Goal: Task Accomplishment & Management: Use online tool/utility

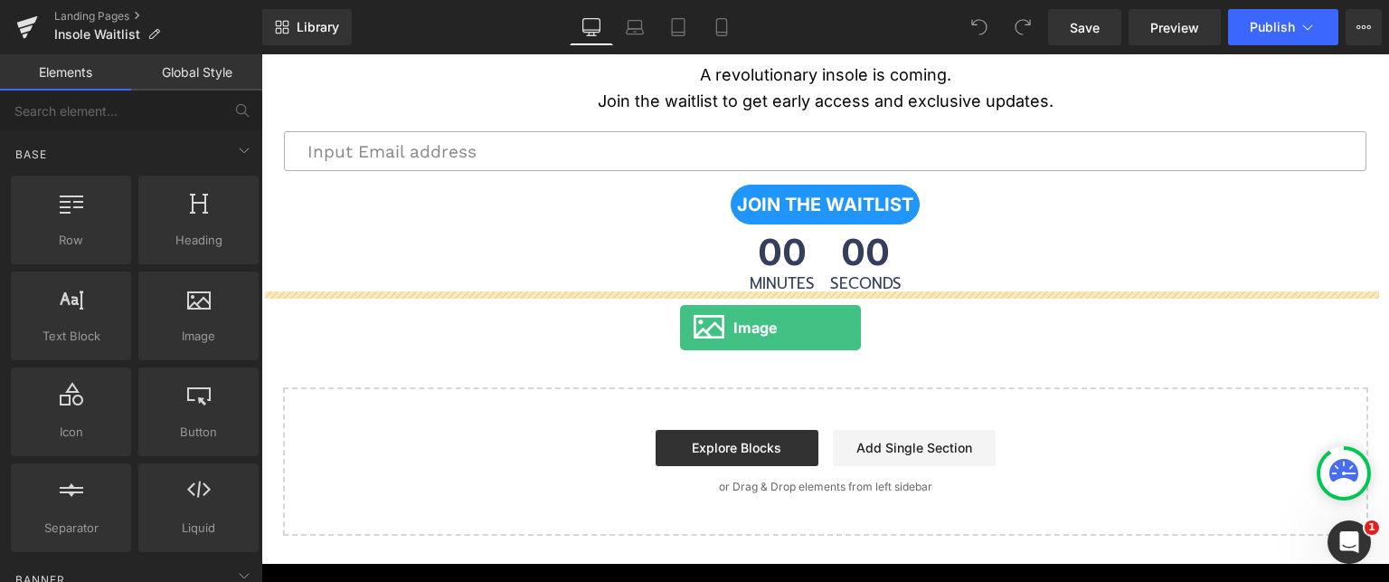
drag, startPoint x: 469, startPoint y: 362, endPoint x: 680, endPoint y: 327, distance: 213.5
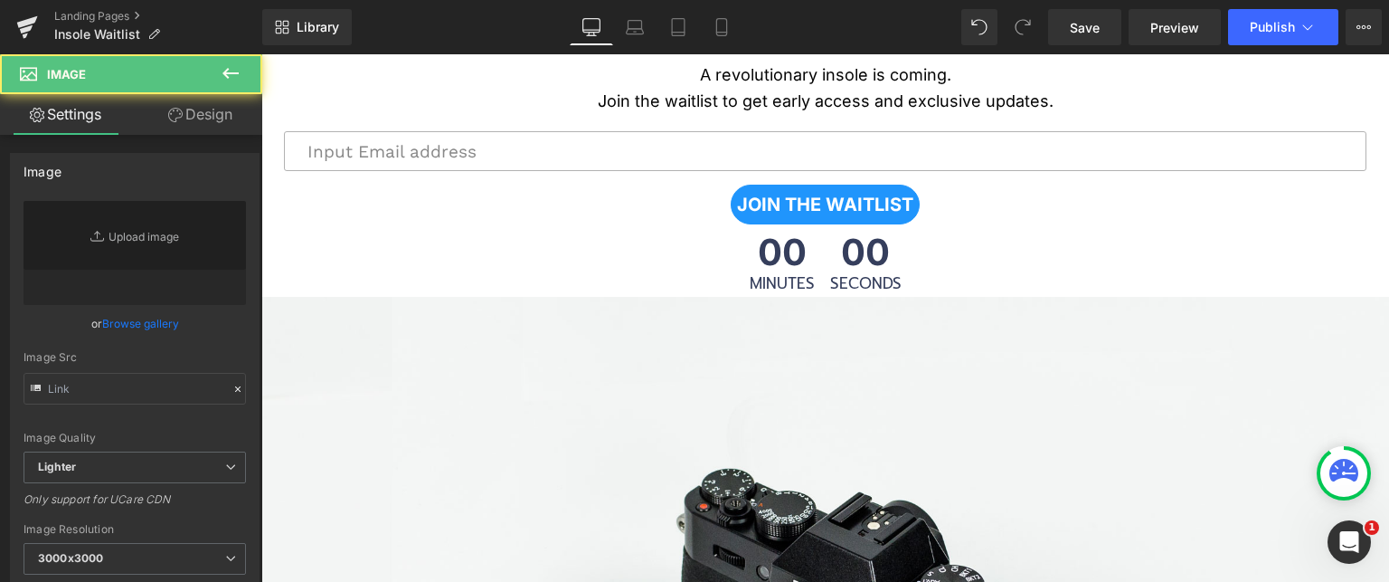
type input "//[DOMAIN_NAME][URL]"
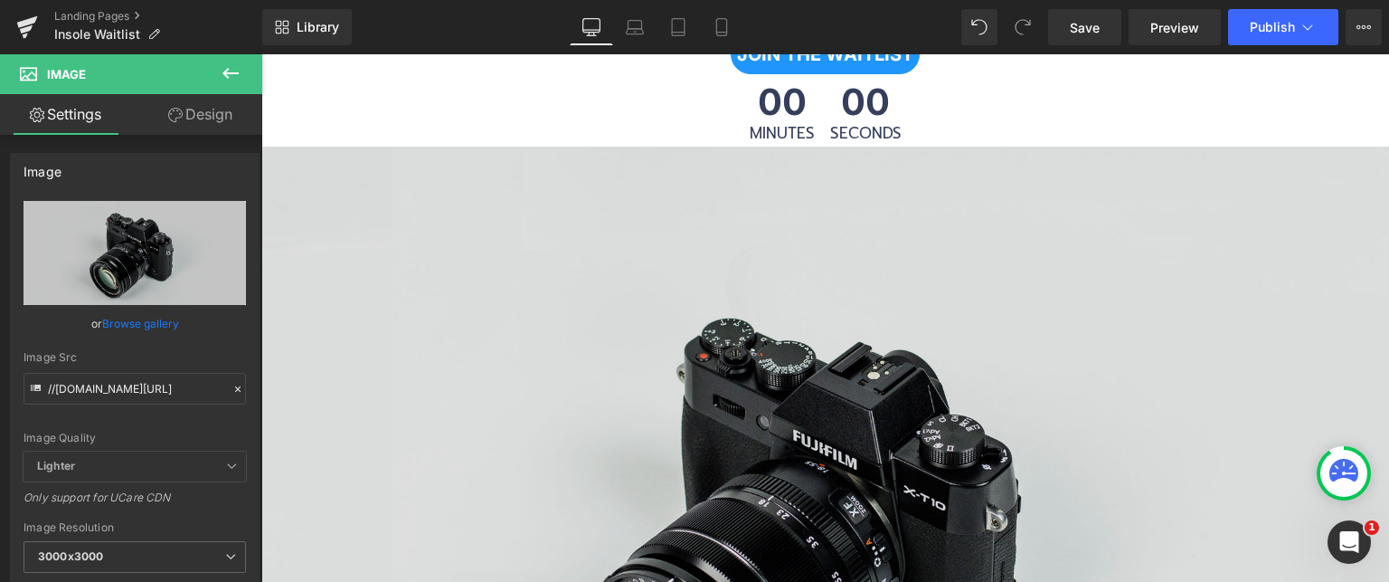
scroll to position [796, 0]
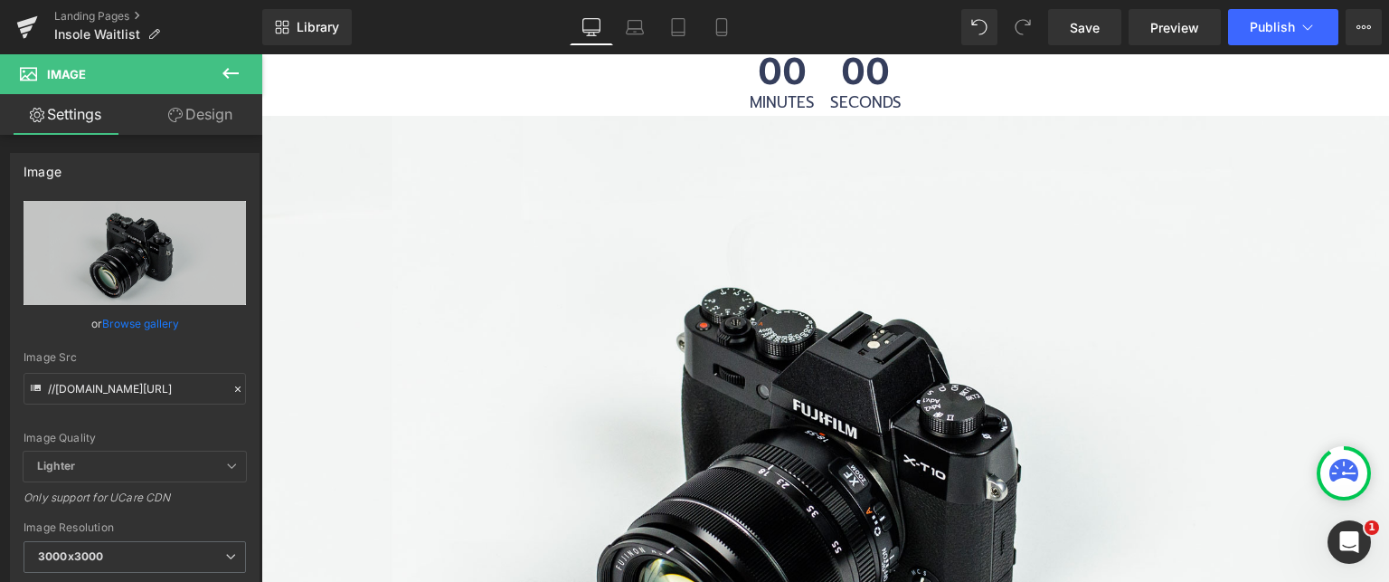
click at [228, 64] on icon at bounding box center [231, 73] width 22 height 22
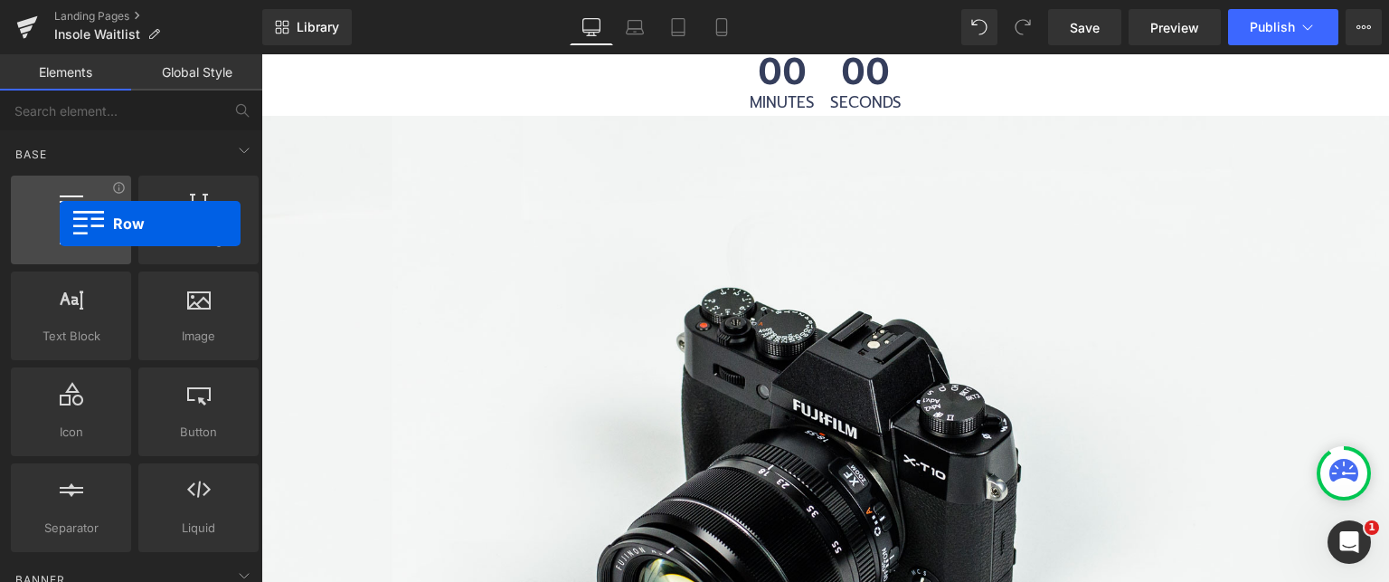
drag, startPoint x: 76, startPoint y: 216, endPoint x: 60, endPoint y: 223, distance: 17.8
click at [60, 223] on div at bounding box center [70, 210] width 109 height 41
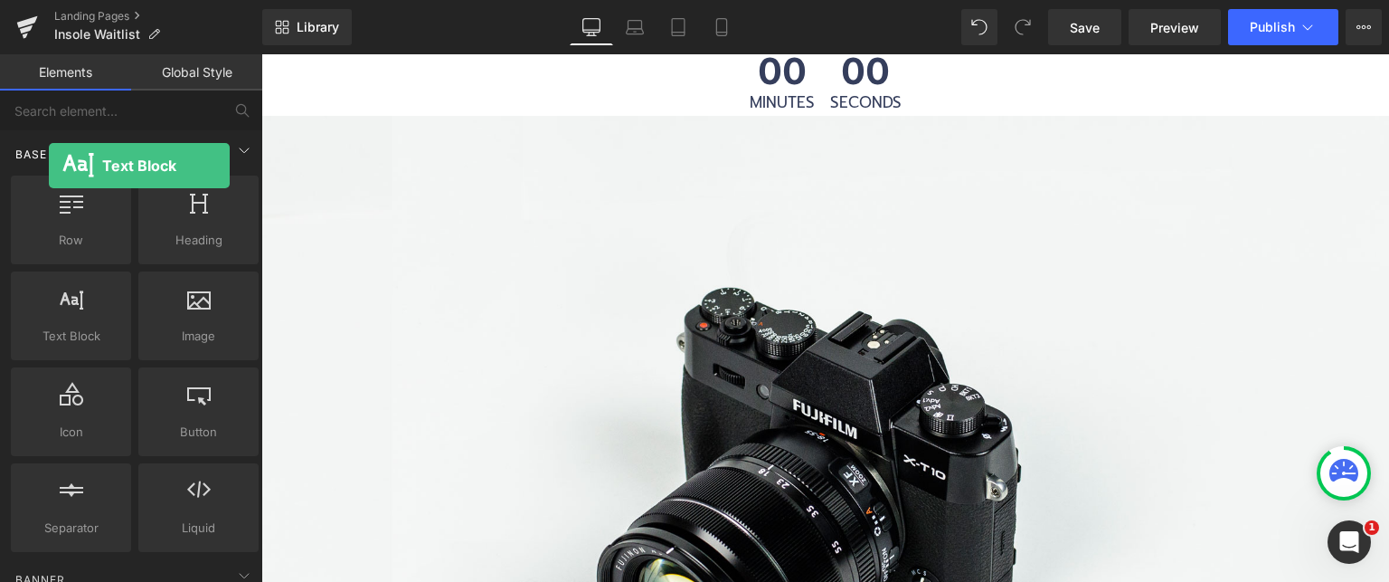
drag, startPoint x: 69, startPoint y: 317, endPoint x: 49, endPoint y: 166, distance: 152.3
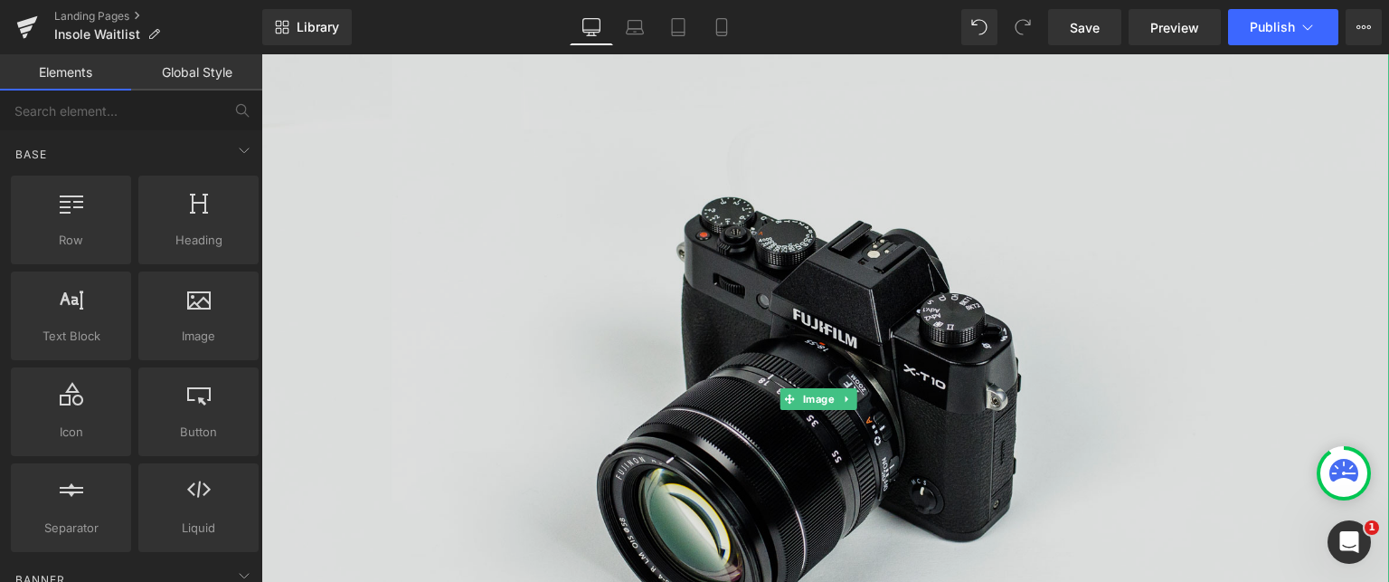
click at [831, 323] on img at bounding box center [825, 398] width 1128 height 747
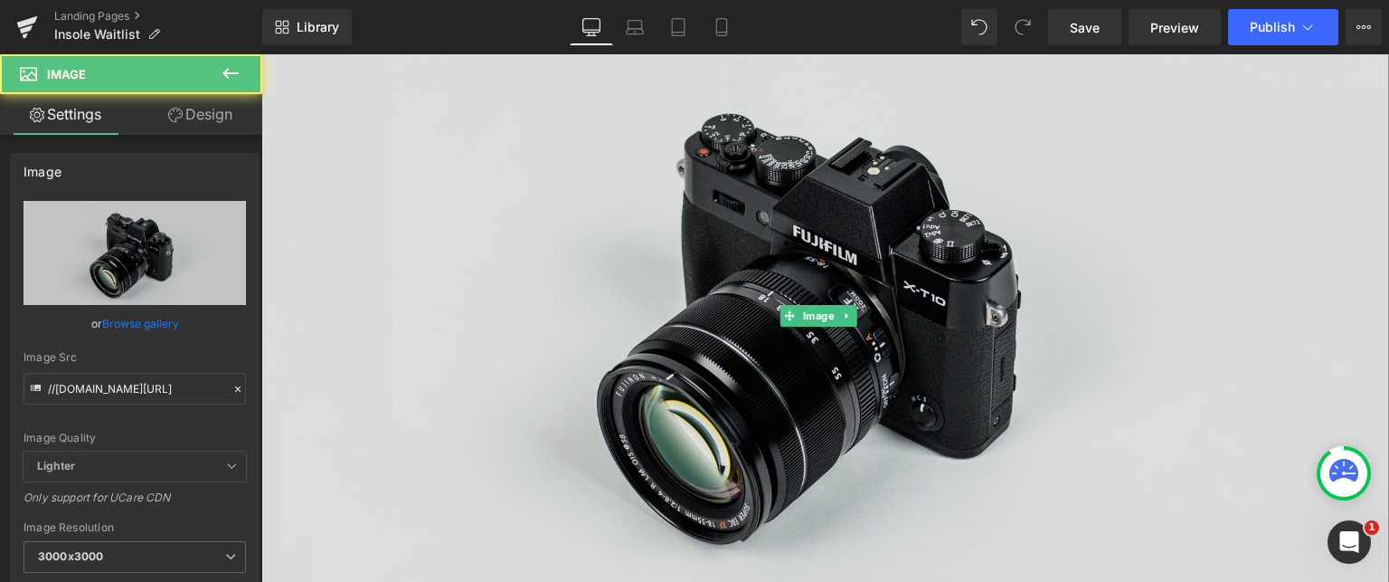
scroll to position [977, 0]
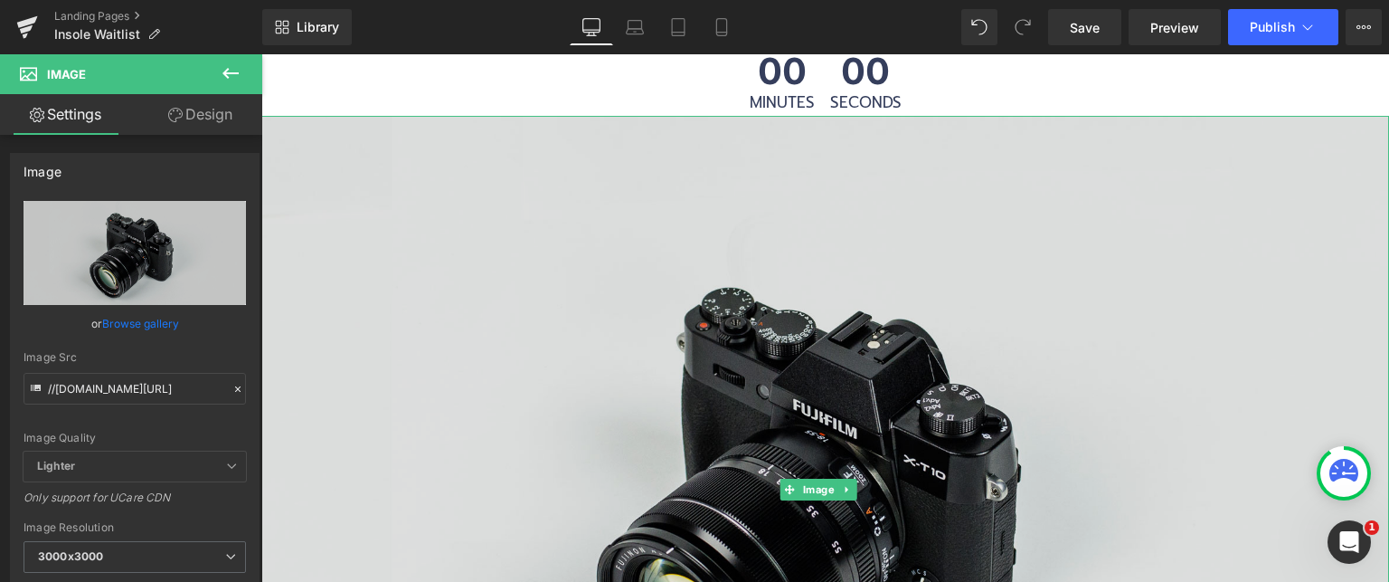
click at [999, 331] on img at bounding box center [825, 489] width 1128 height 747
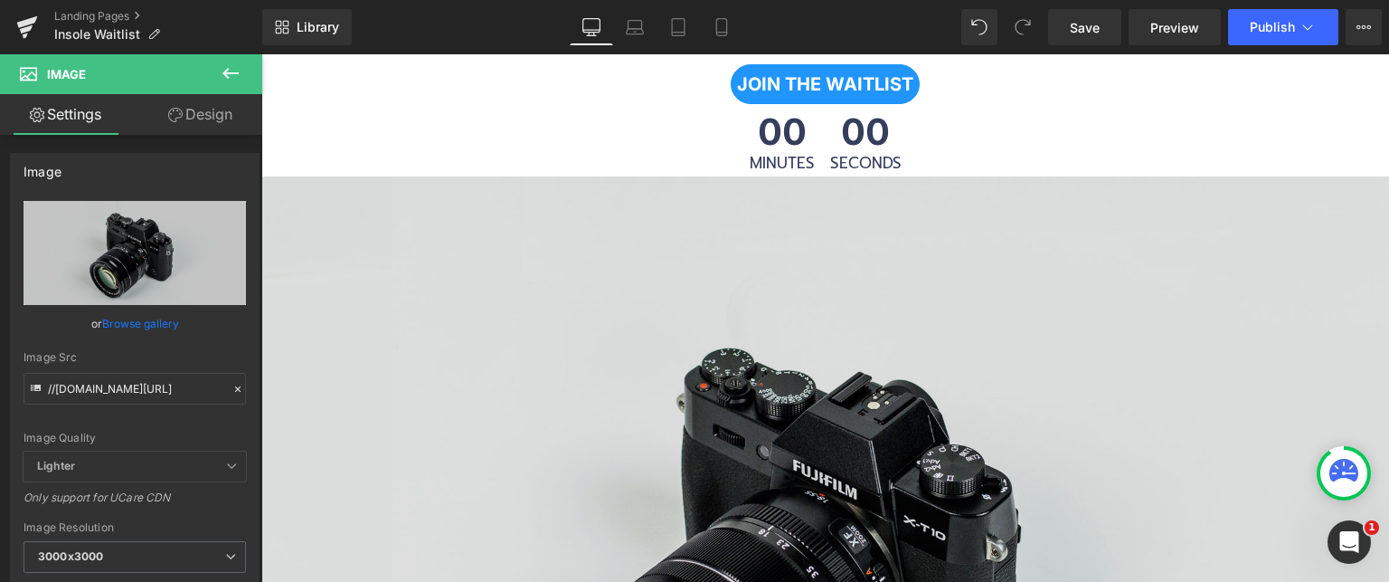
scroll to position [615, 0]
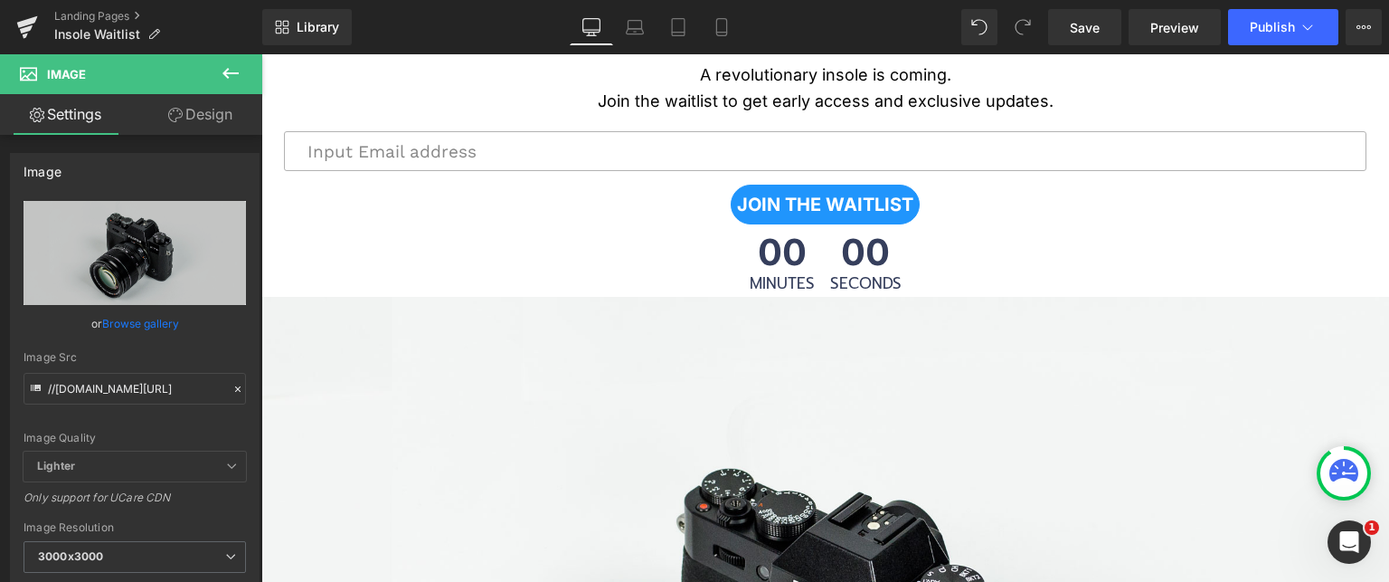
click at [199, 124] on link "Design" at bounding box center [200, 114] width 131 height 41
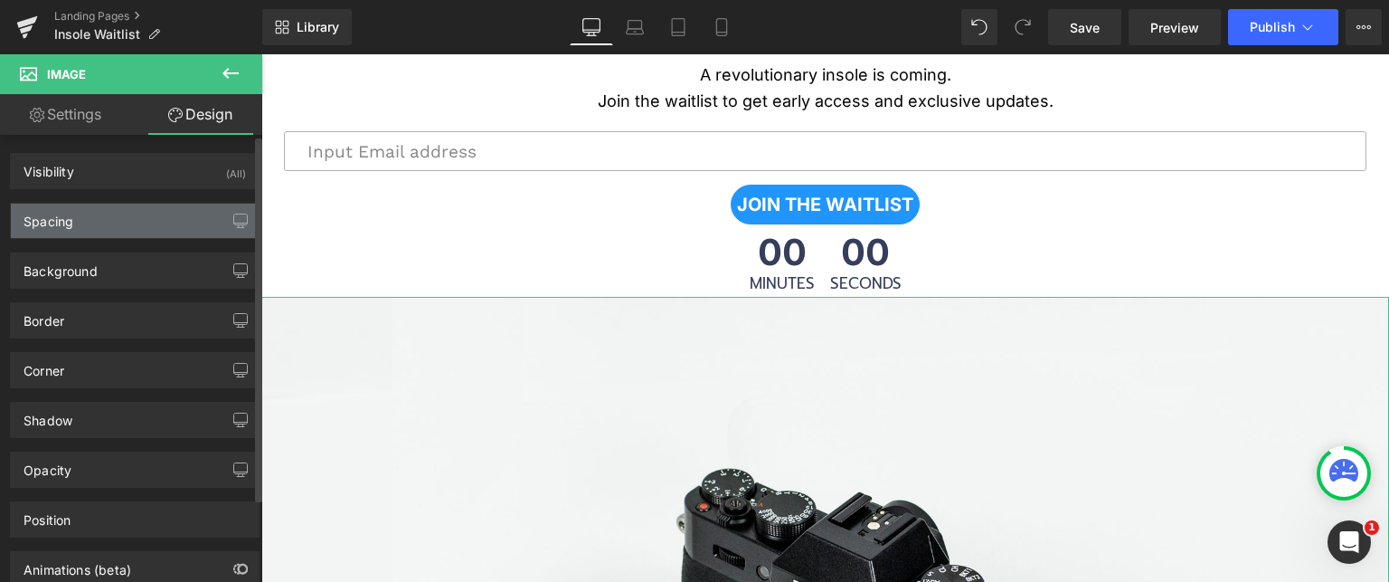
click at [117, 209] on div "Spacing" at bounding box center [135, 220] width 248 height 34
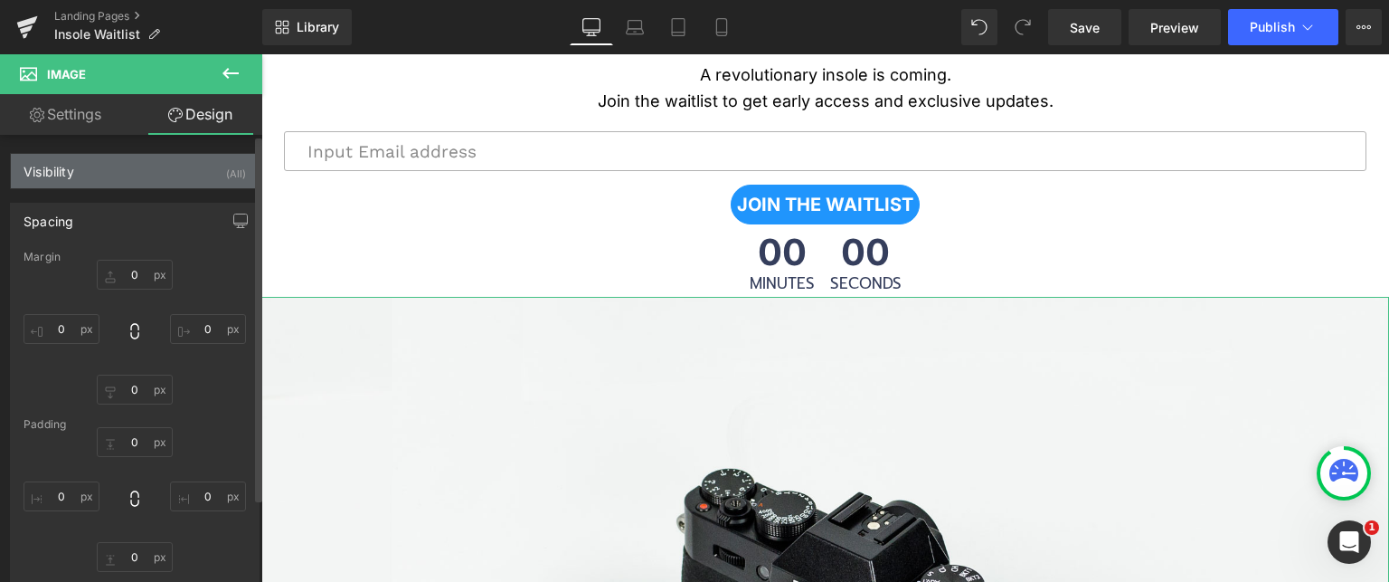
click at [127, 176] on div "Visibility (All)" at bounding box center [135, 171] width 248 height 34
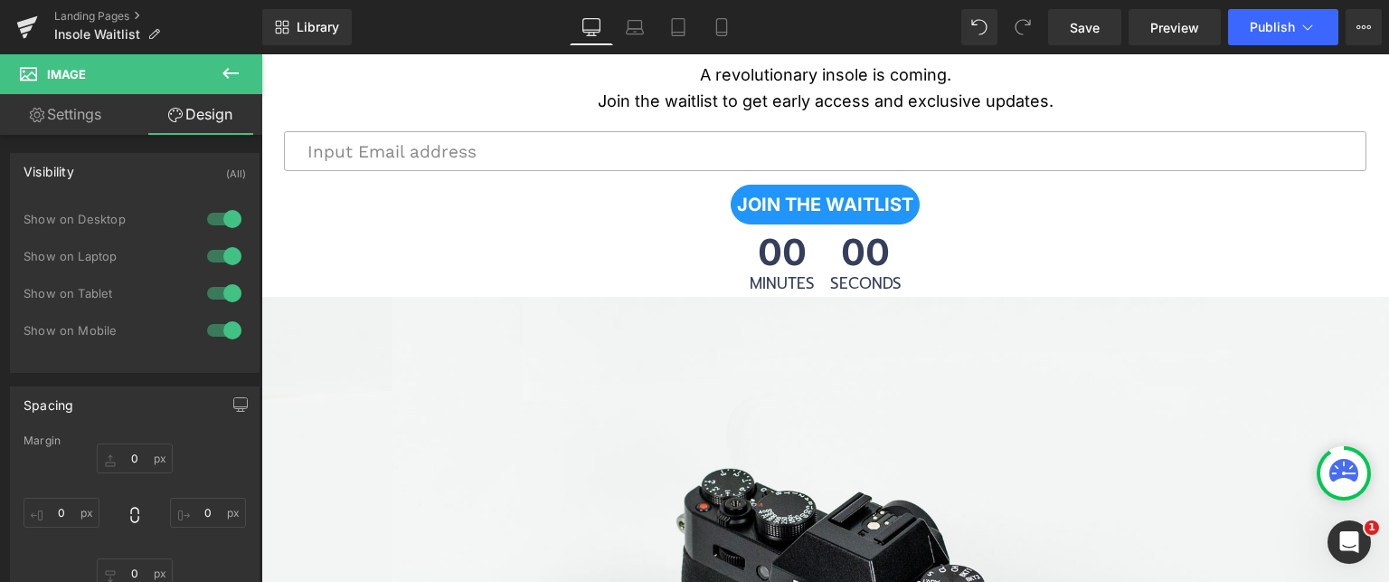
click at [960, 21] on div "Library Desktop Desktop Laptop Tablet Mobile Save Preview Publish Scheduled Vie…" at bounding box center [825, 27] width 1127 height 36
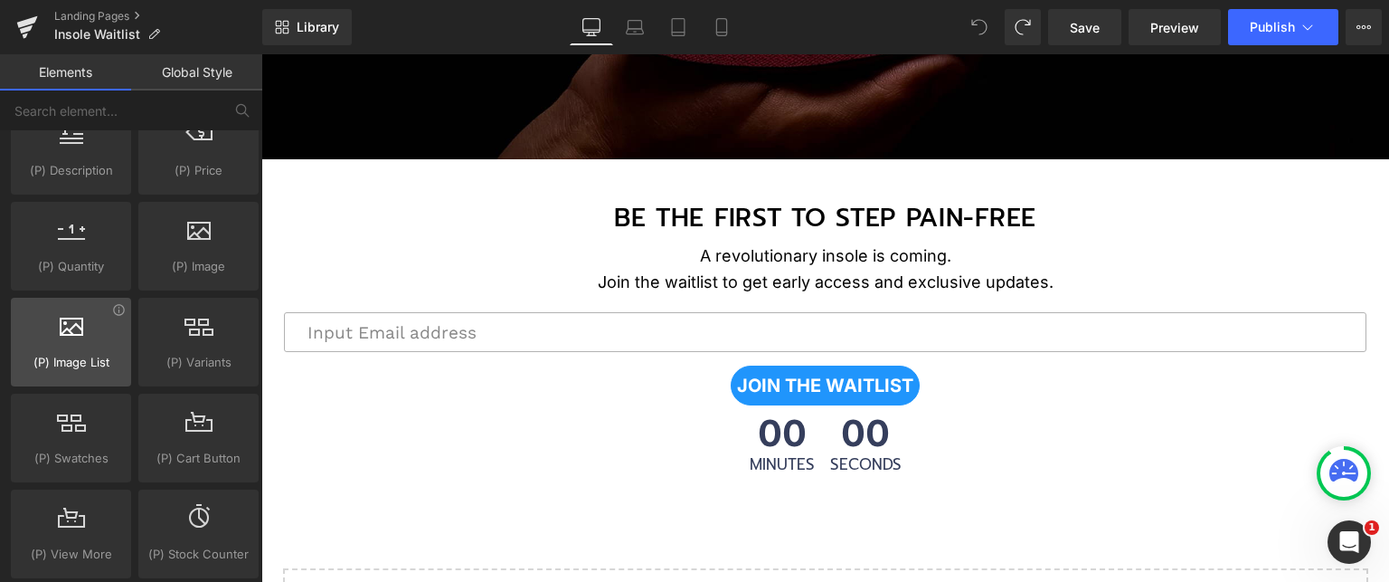
scroll to position [1708, 0]
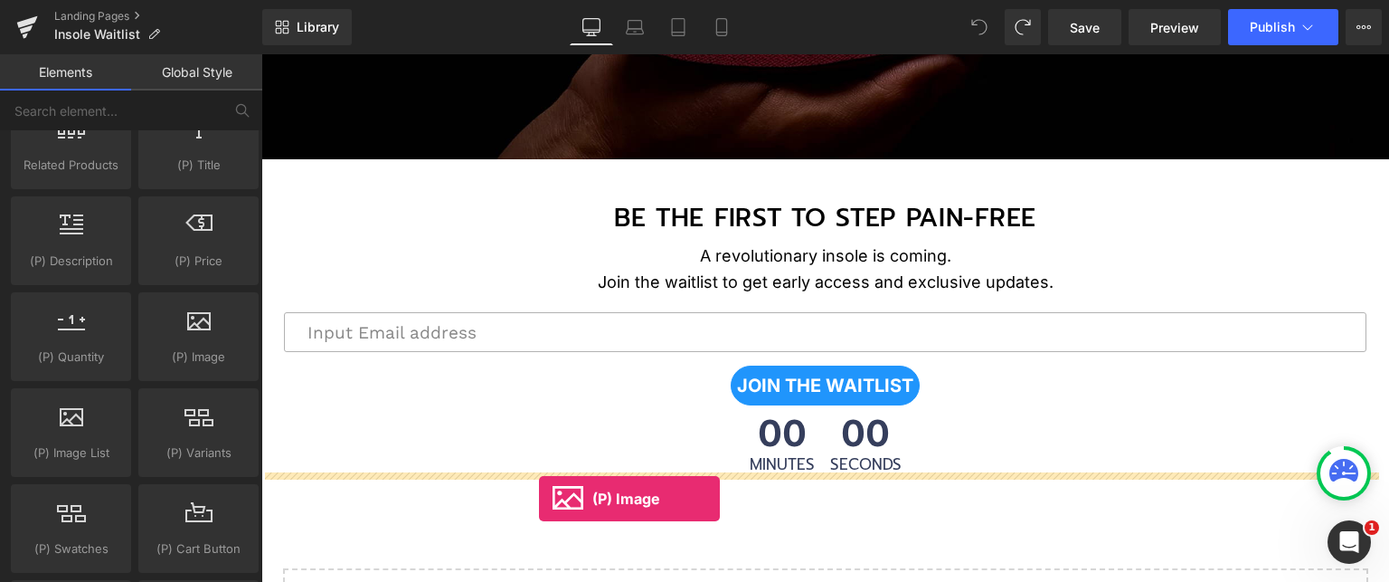
drag, startPoint x: 471, startPoint y: 400, endPoint x: 539, endPoint y: 498, distance: 119.7
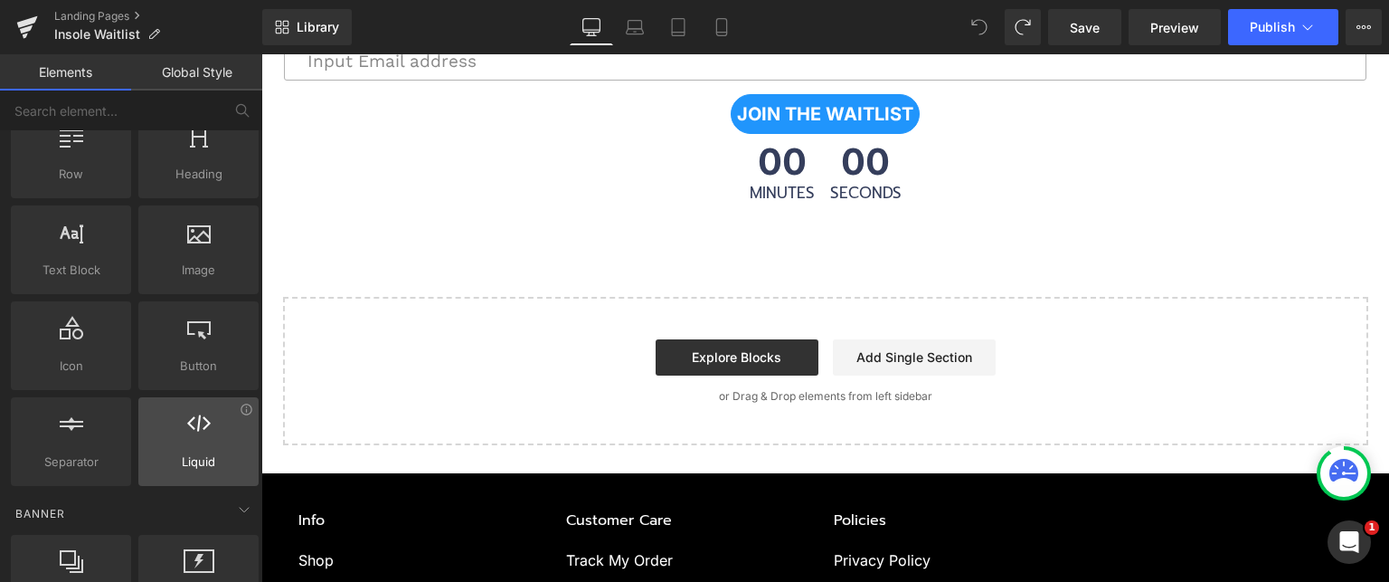
scroll to position [0, 0]
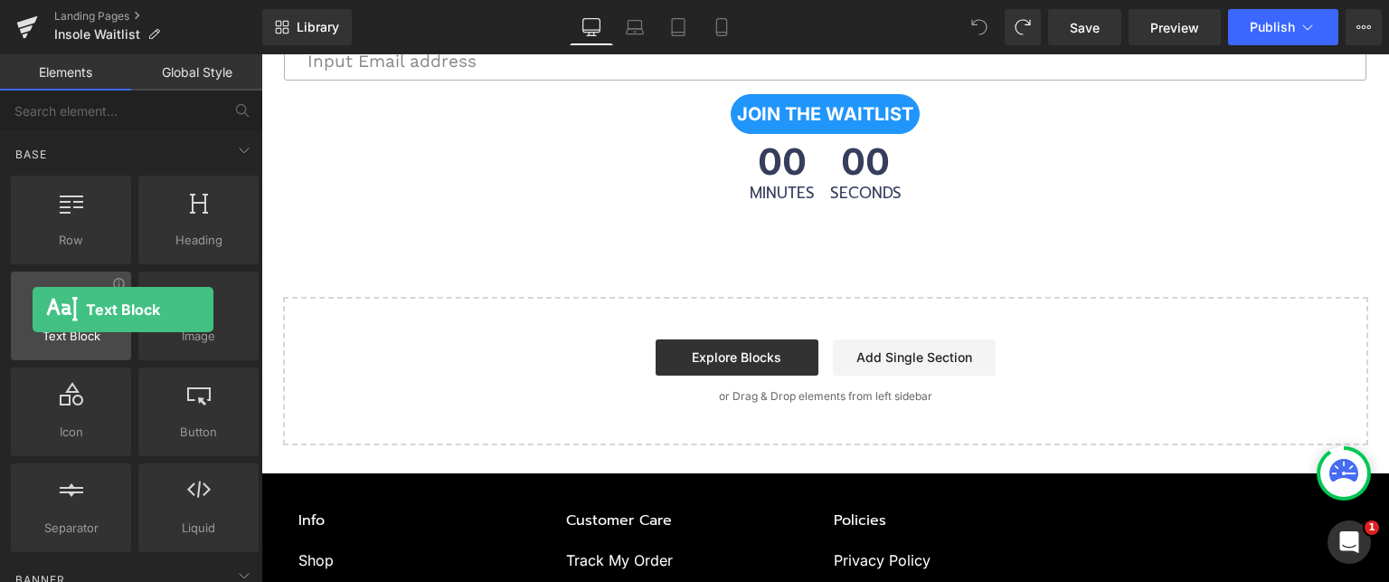
drag, startPoint x: 78, startPoint y: 317, endPoint x: 36, endPoint y: 314, distance: 41.8
click at [36, 314] on div at bounding box center [70, 306] width 109 height 41
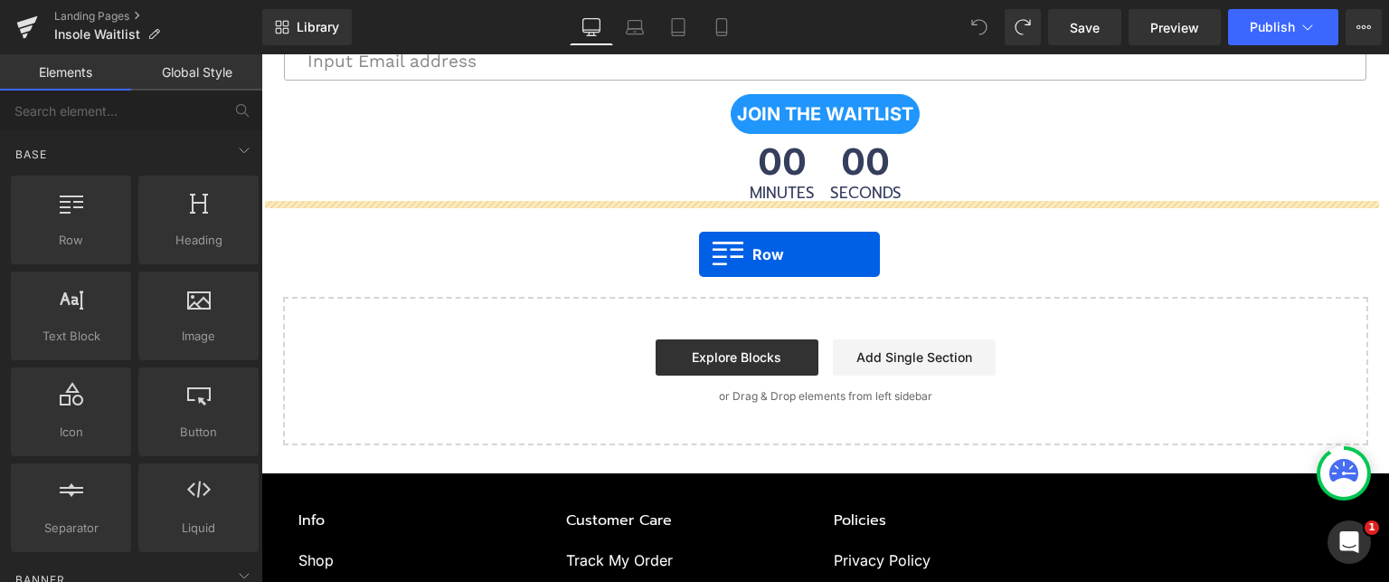
drag, startPoint x: 318, startPoint y: 295, endPoint x: 699, endPoint y: 254, distance: 382.9
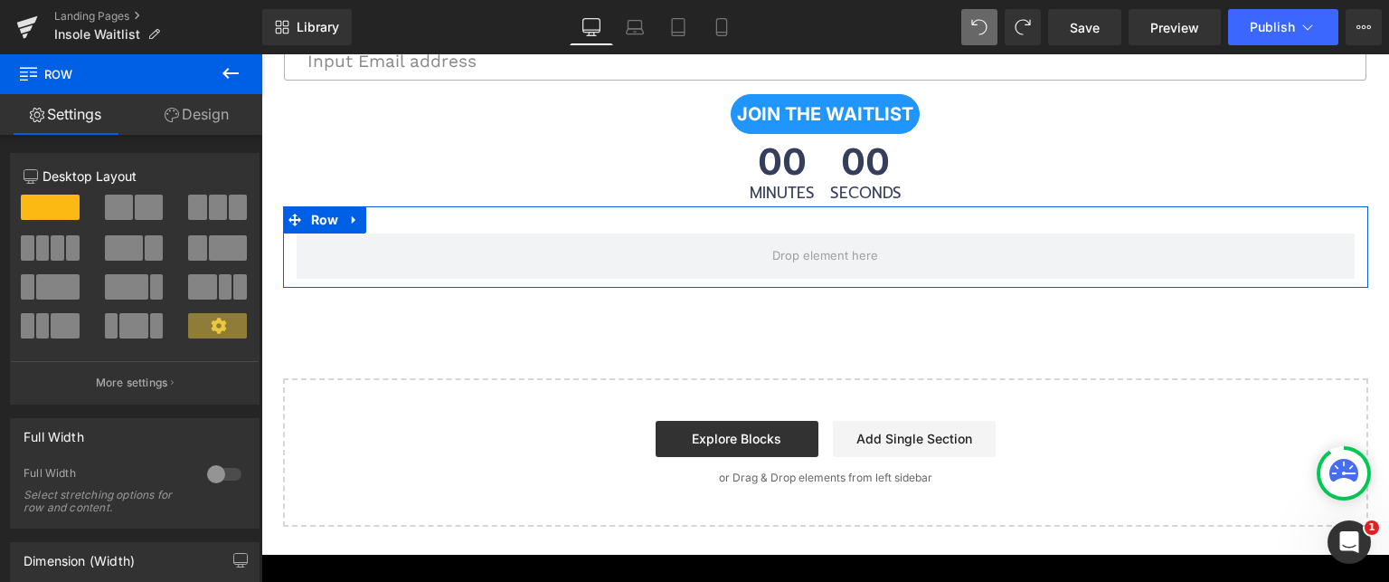
click at [128, 211] on span at bounding box center [119, 206] width 28 height 25
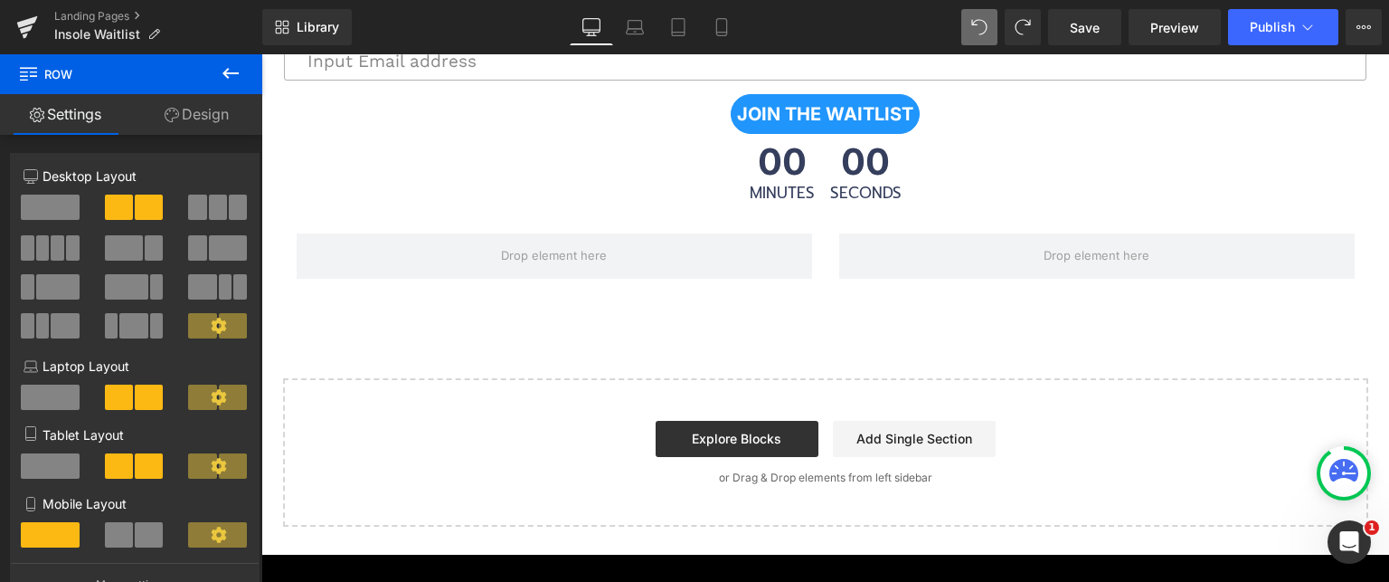
click at [229, 68] on icon at bounding box center [231, 73] width 22 height 22
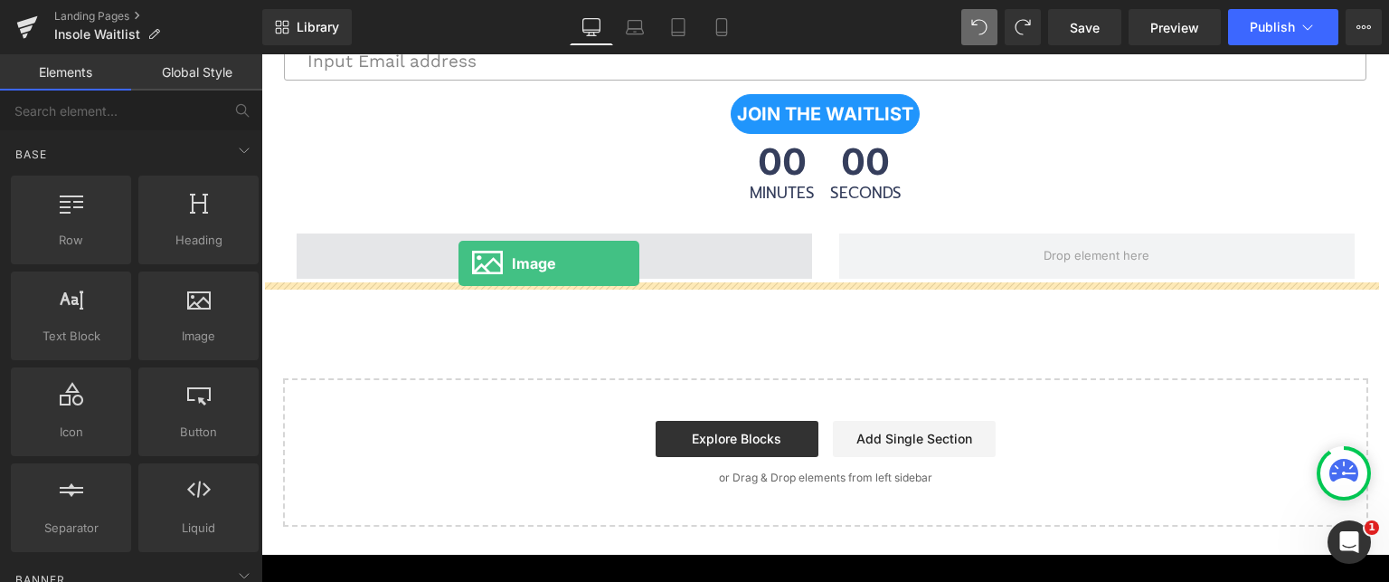
drag, startPoint x: 477, startPoint y: 368, endPoint x: 459, endPoint y: 263, distance: 106.5
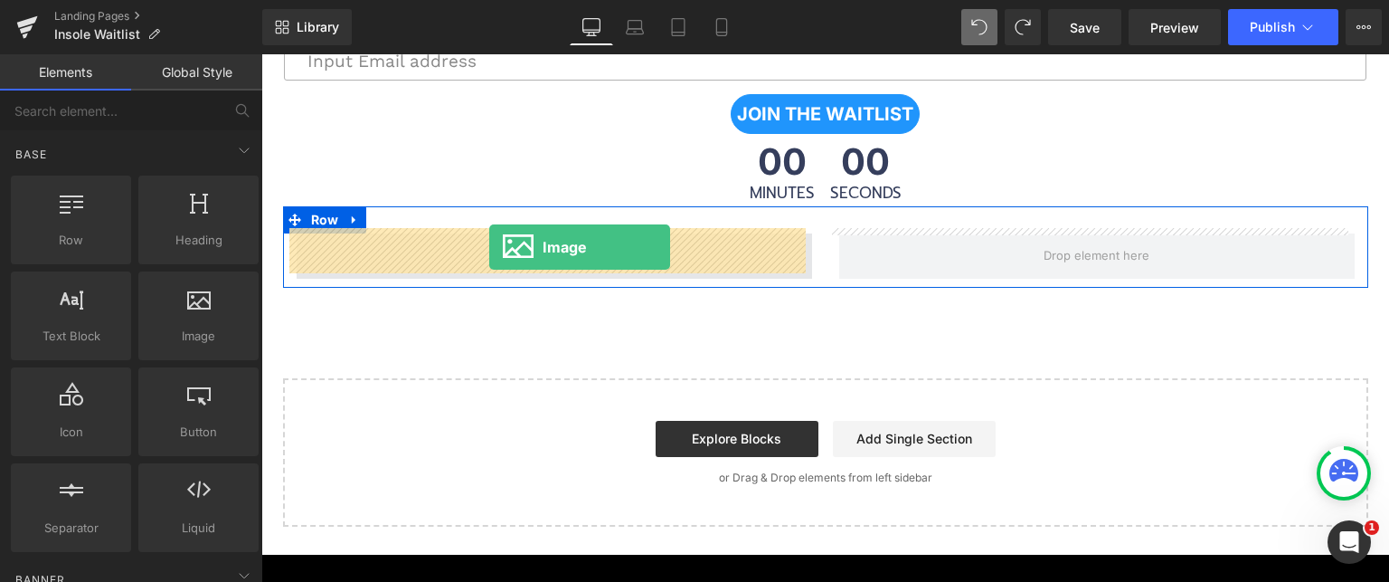
drag, startPoint x: 500, startPoint y: 375, endPoint x: 489, endPoint y: 248, distance: 128.0
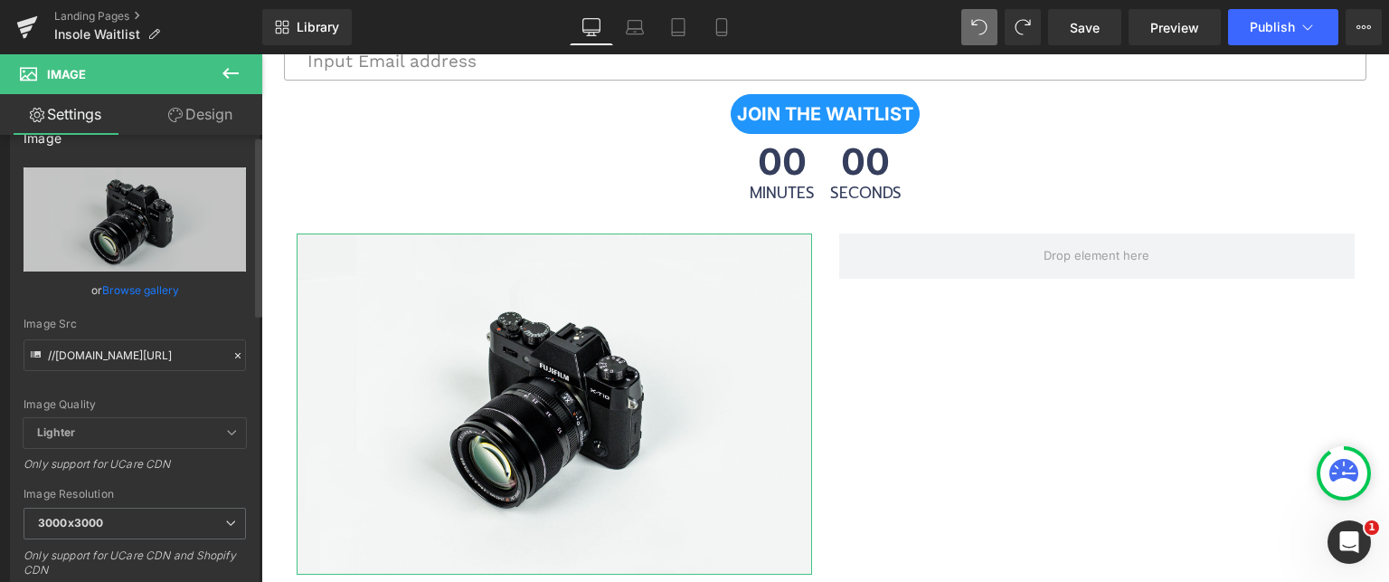
scroll to position [90, 0]
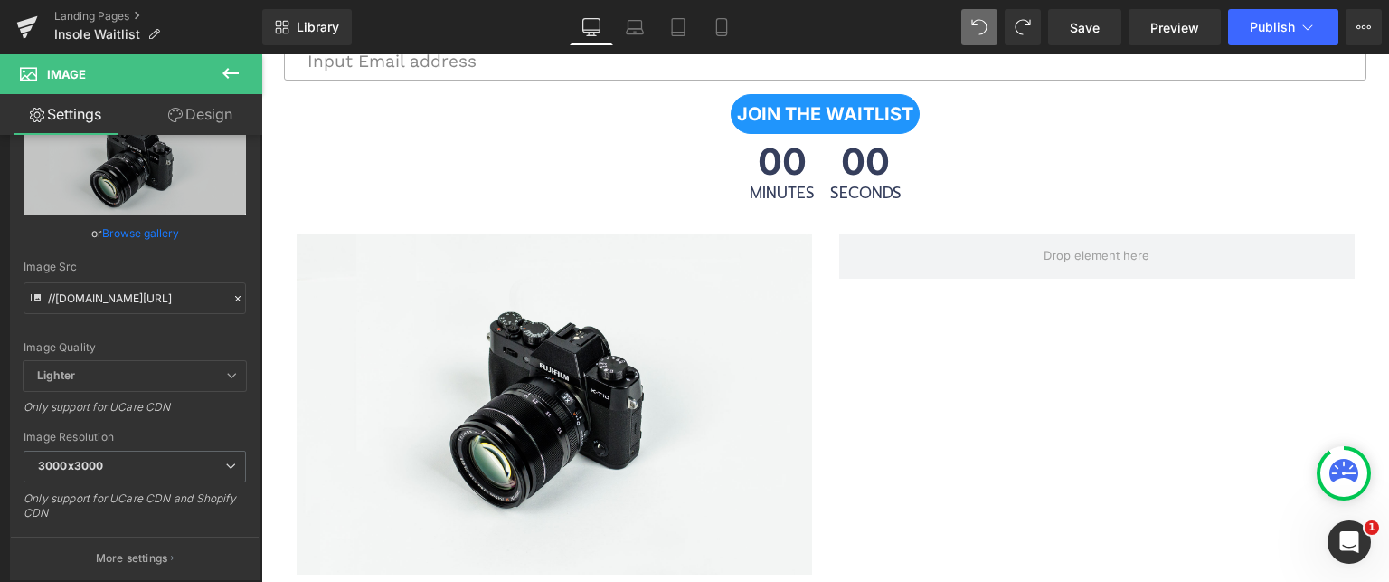
click at [242, 71] on button at bounding box center [230, 74] width 63 height 40
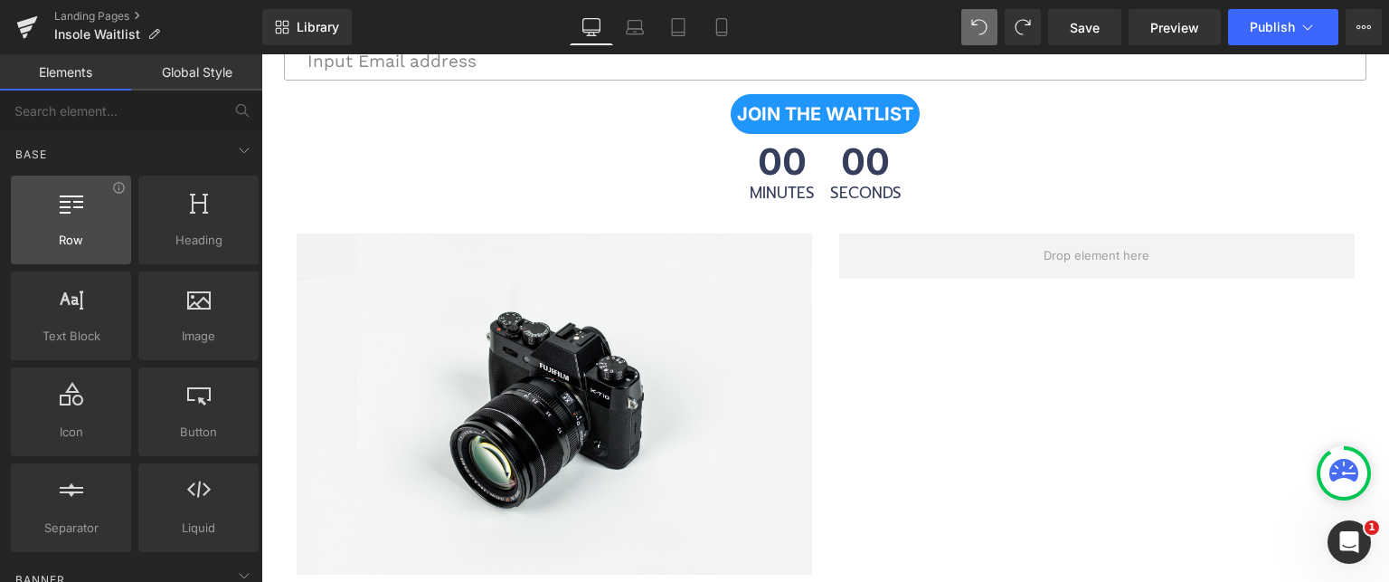
click at [76, 229] on div at bounding box center [70, 210] width 109 height 41
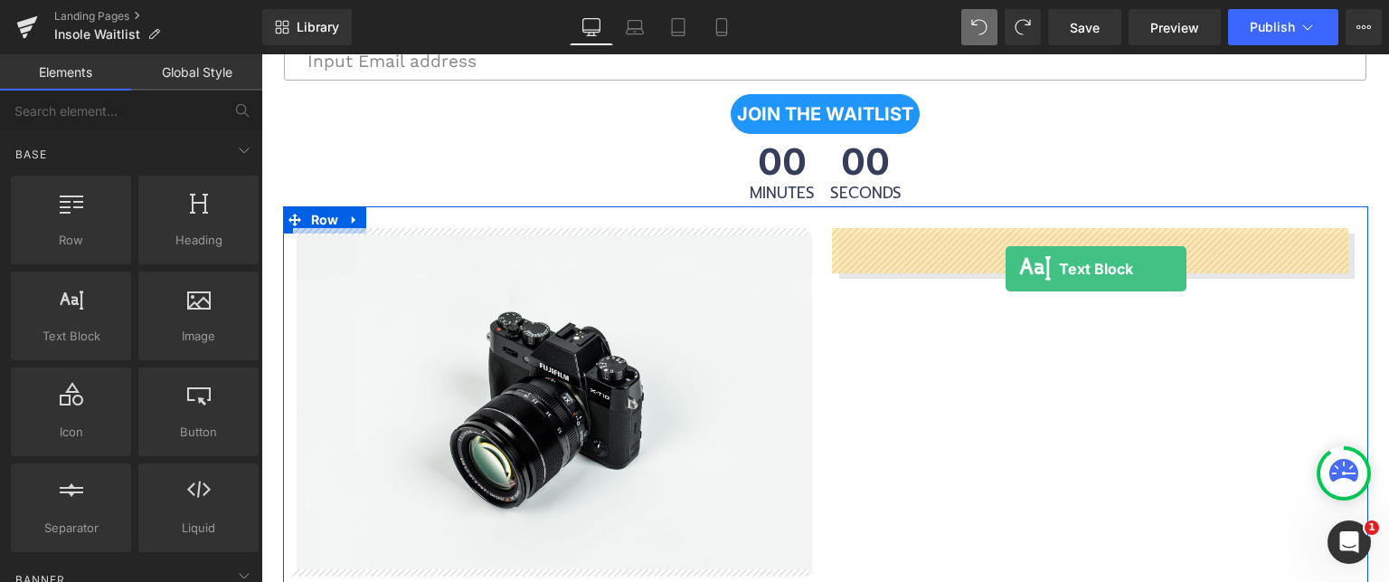
drag, startPoint x: 317, startPoint y: 364, endPoint x: 1006, endPoint y: 269, distance: 694.8
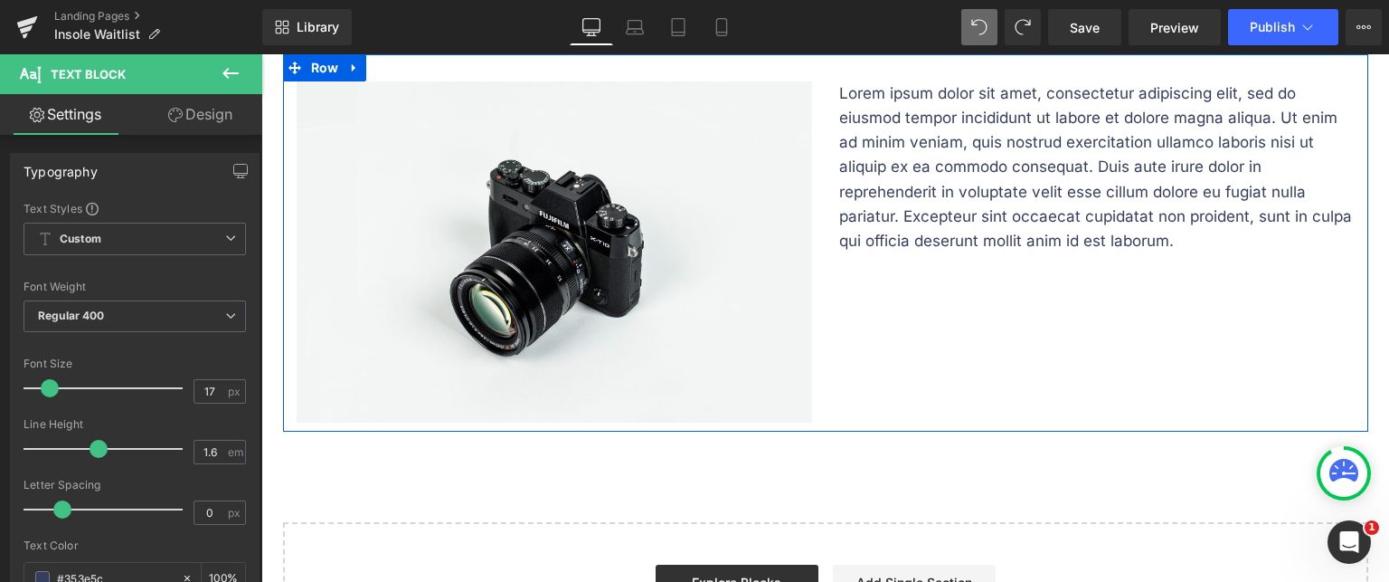
scroll to position [886, 0]
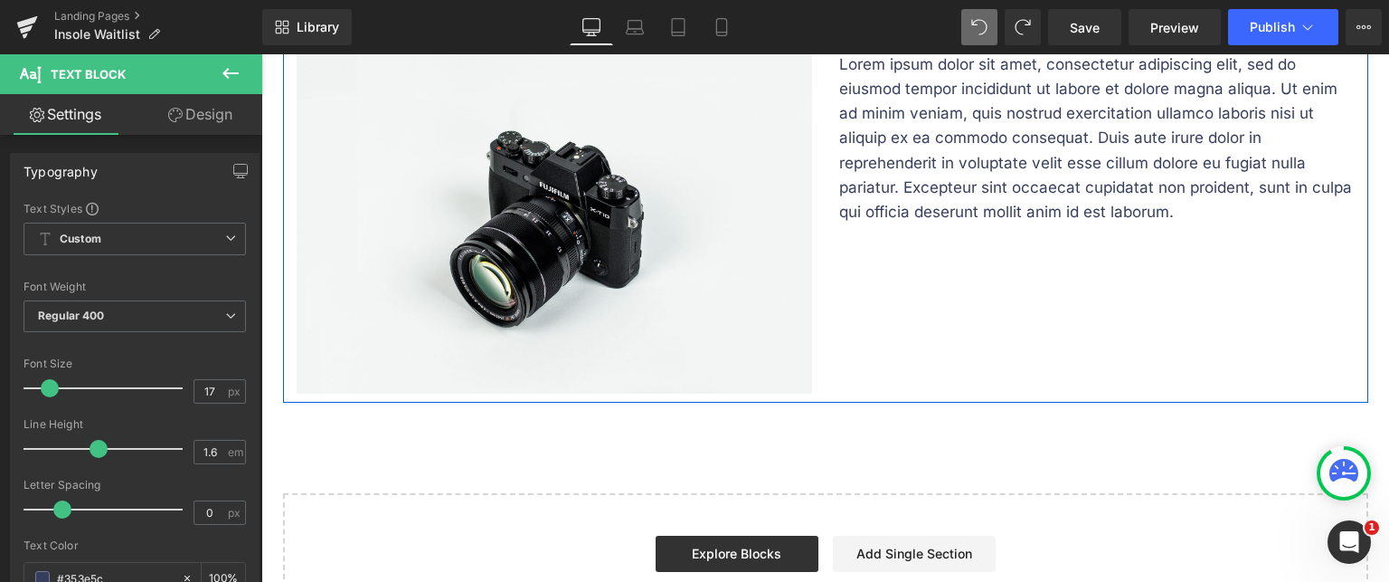
click at [866, 377] on div "Image Lorem ipsum dolor sit amet, consectetur adipiscing elit, sed do eiusmod t…" at bounding box center [825, 214] width 1085 height 378
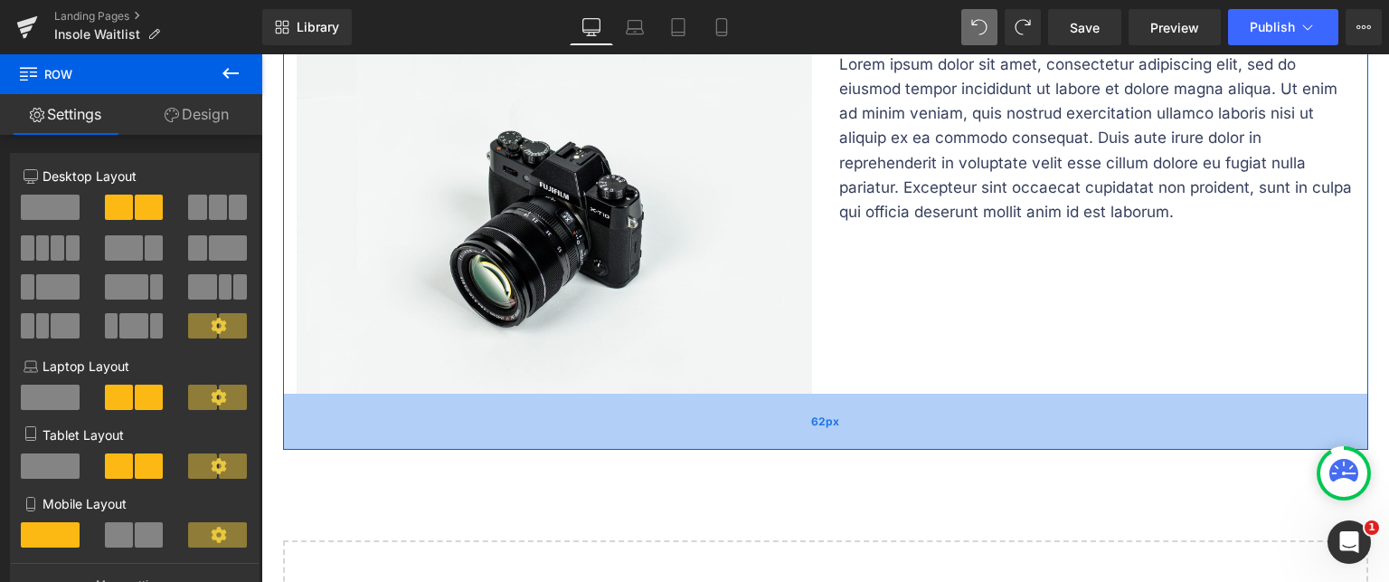
drag, startPoint x: 819, startPoint y: 393, endPoint x: 828, endPoint y: 440, distance: 48.1
click at [828, 440] on div "62px" at bounding box center [825, 421] width 1085 height 56
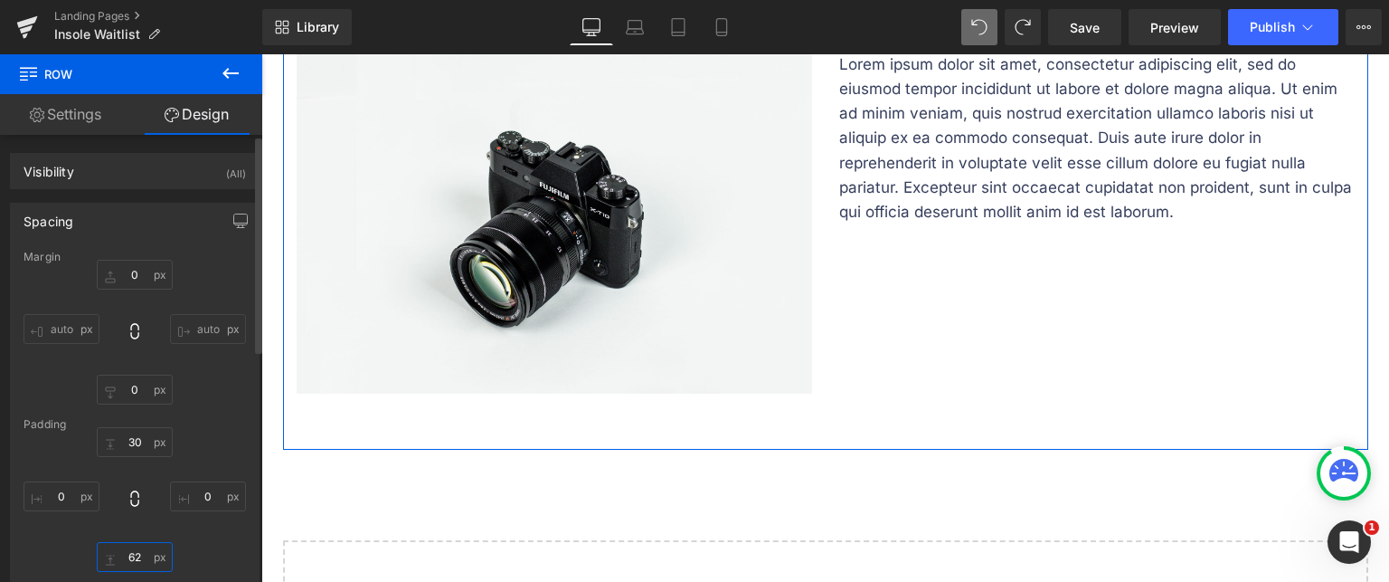
click at [135, 561] on input "62" at bounding box center [135, 557] width 76 height 30
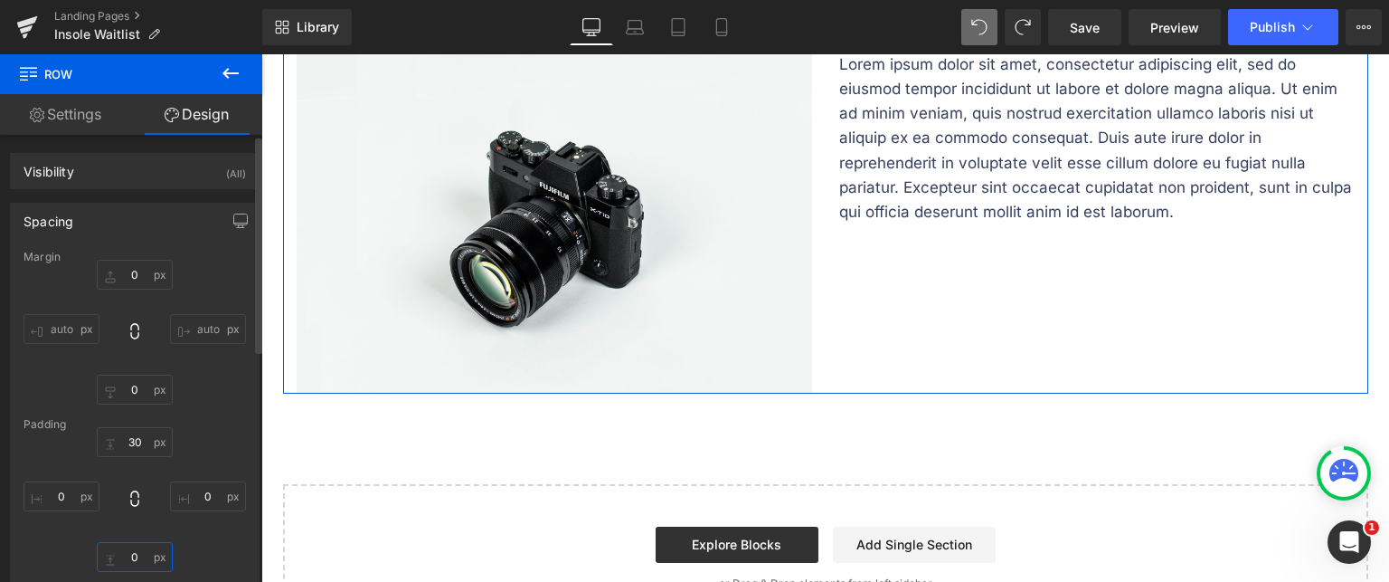
type input "0"
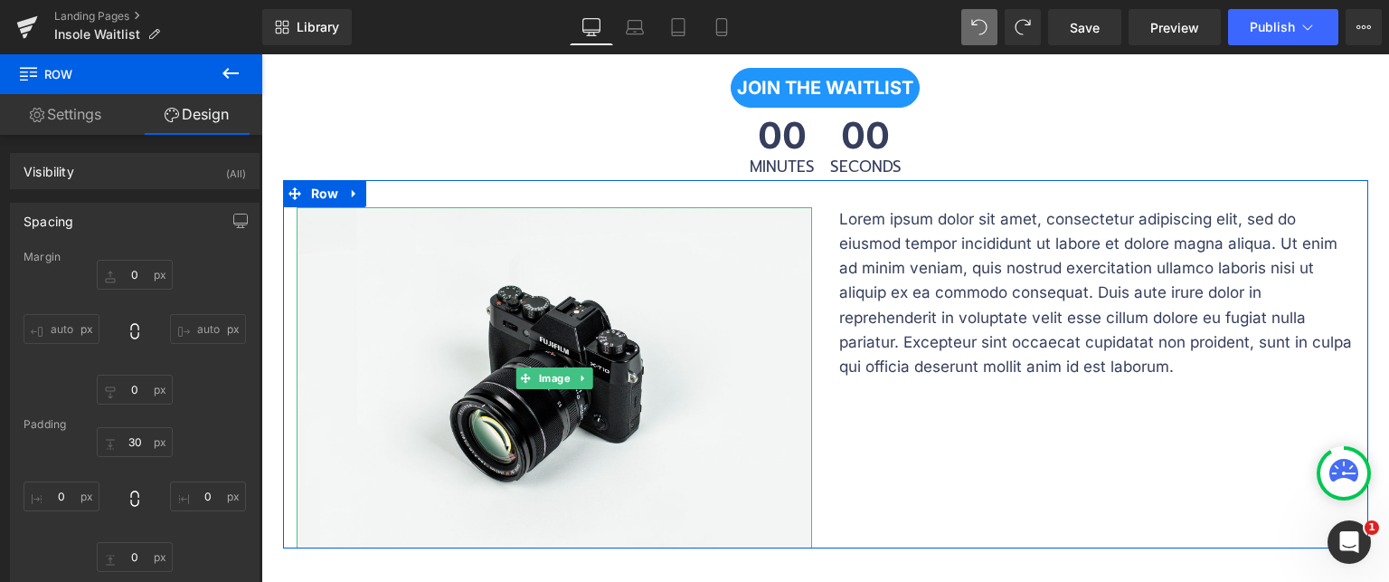
scroll to position [705, 0]
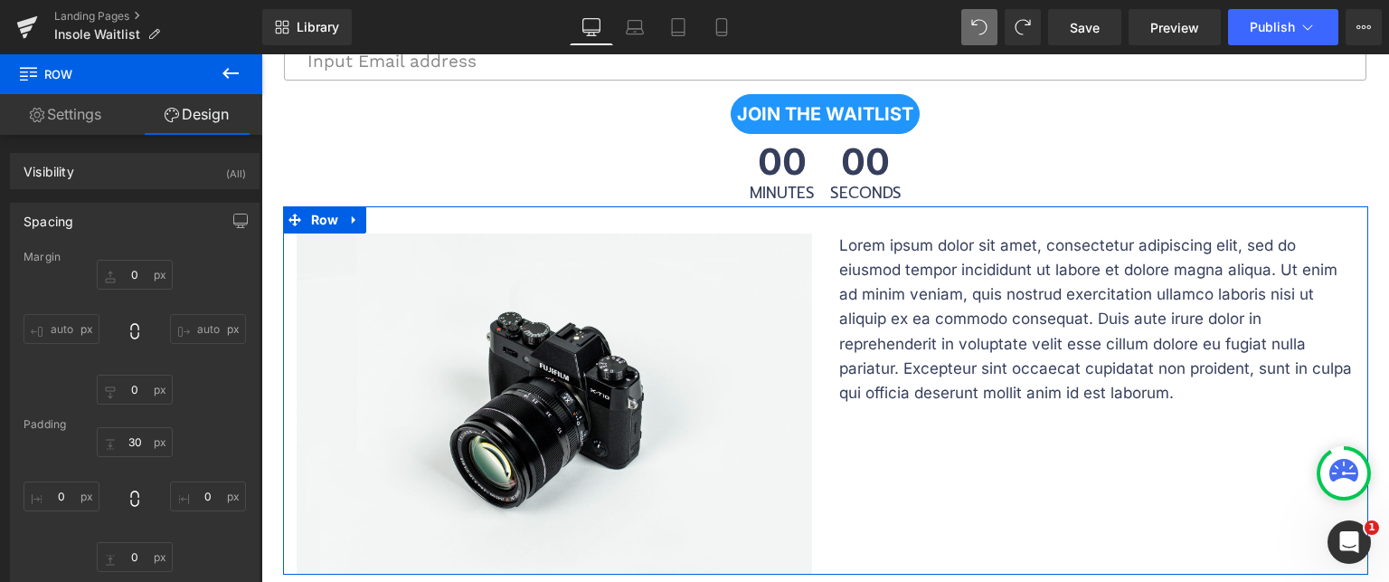
click at [886, 350] on p "Lorem ipsum dolor sit amet, consectetur adipiscing elit, sed do eiusmod tempor …" at bounding box center [1097, 319] width 516 height 172
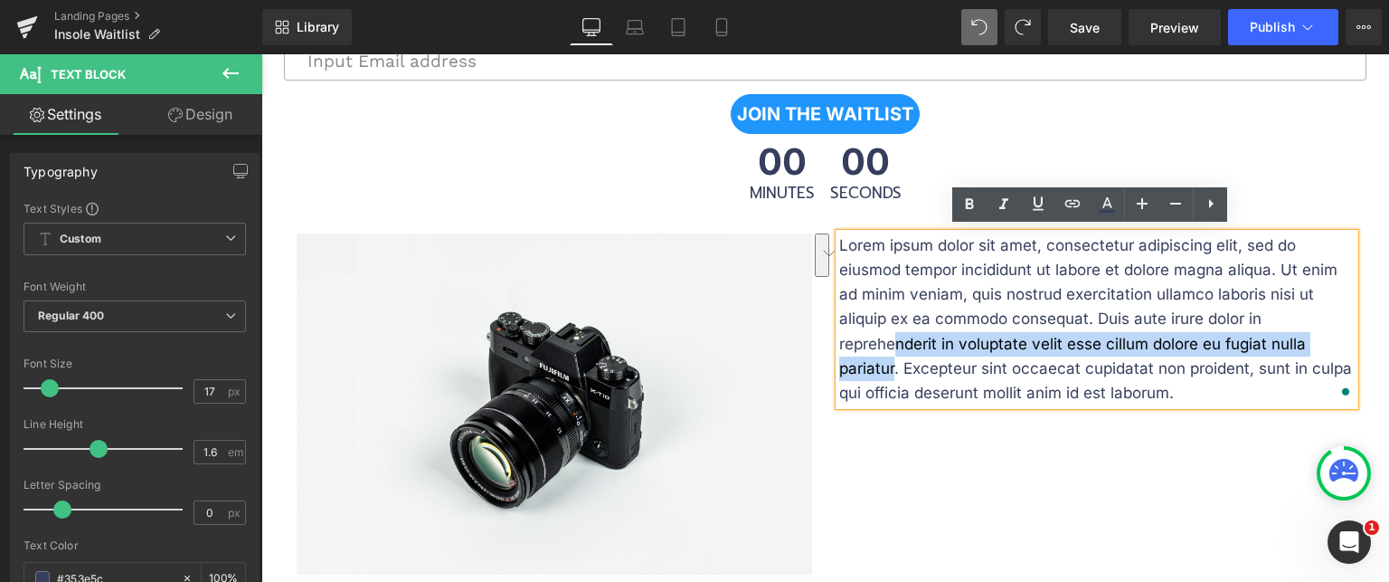
click at [1005, 578] on div "Image BE THE FIRST TO STEP PAIN-FREE Text Block A revolutionary insole is comin…" at bounding box center [825, 157] width 1128 height 1311
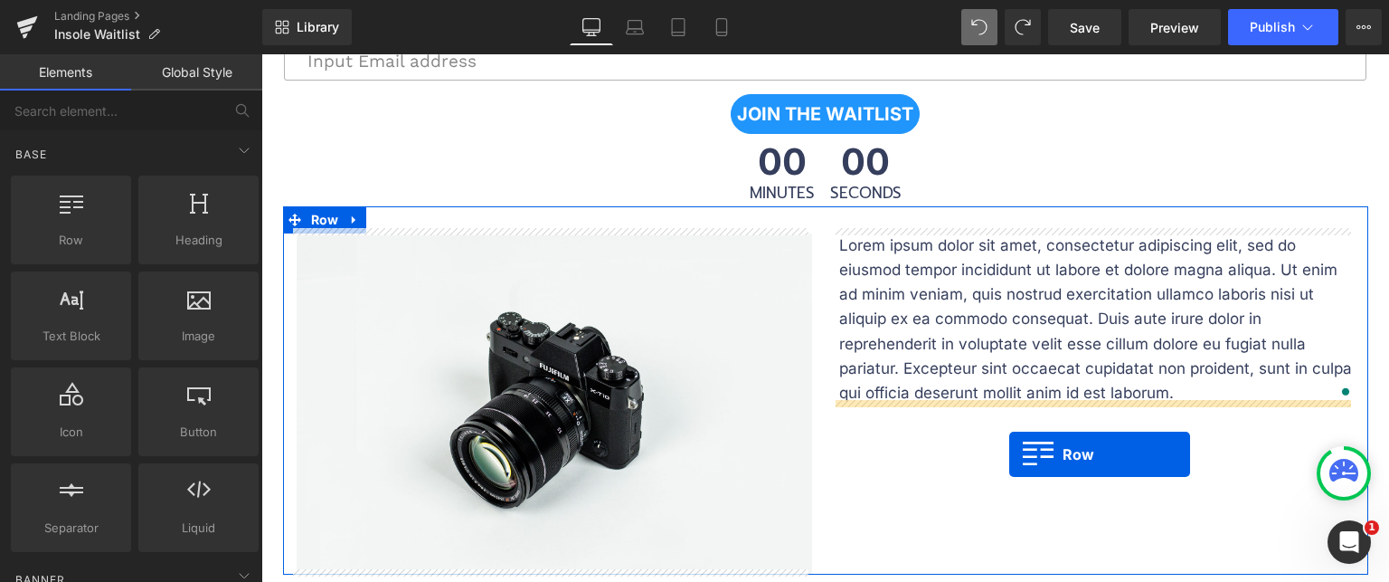
drag, startPoint x: 354, startPoint y: 294, endPoint x: 1009, endPoint y: 454, distance: 675.0
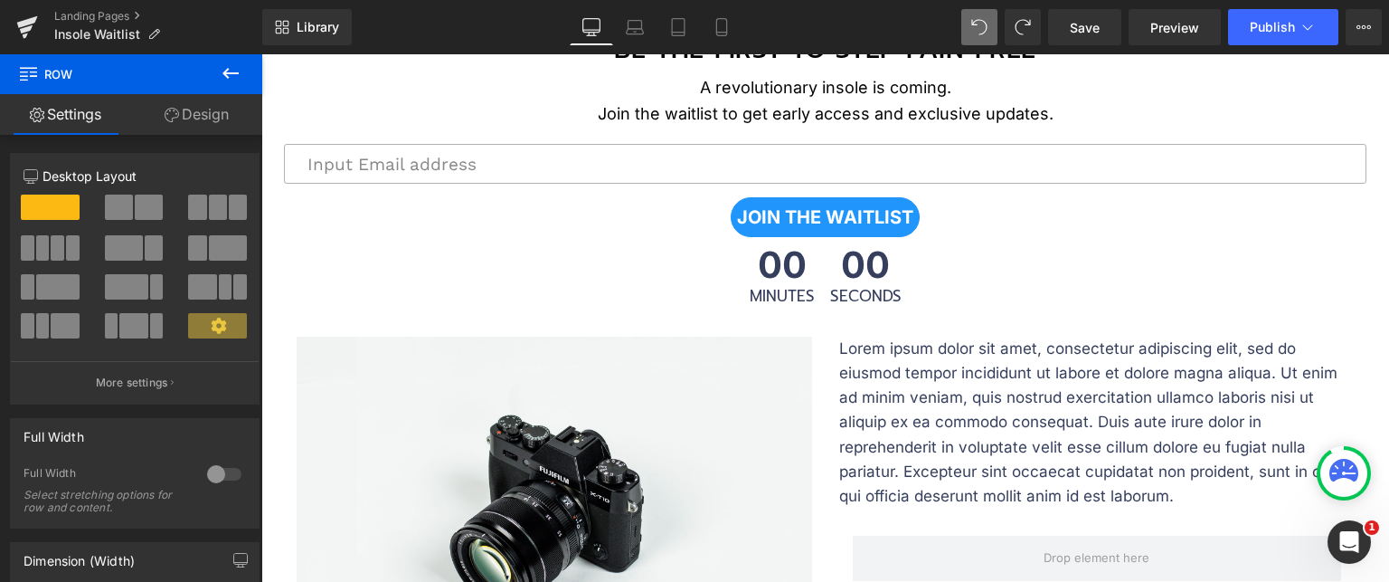
scroll to position [525, 0]
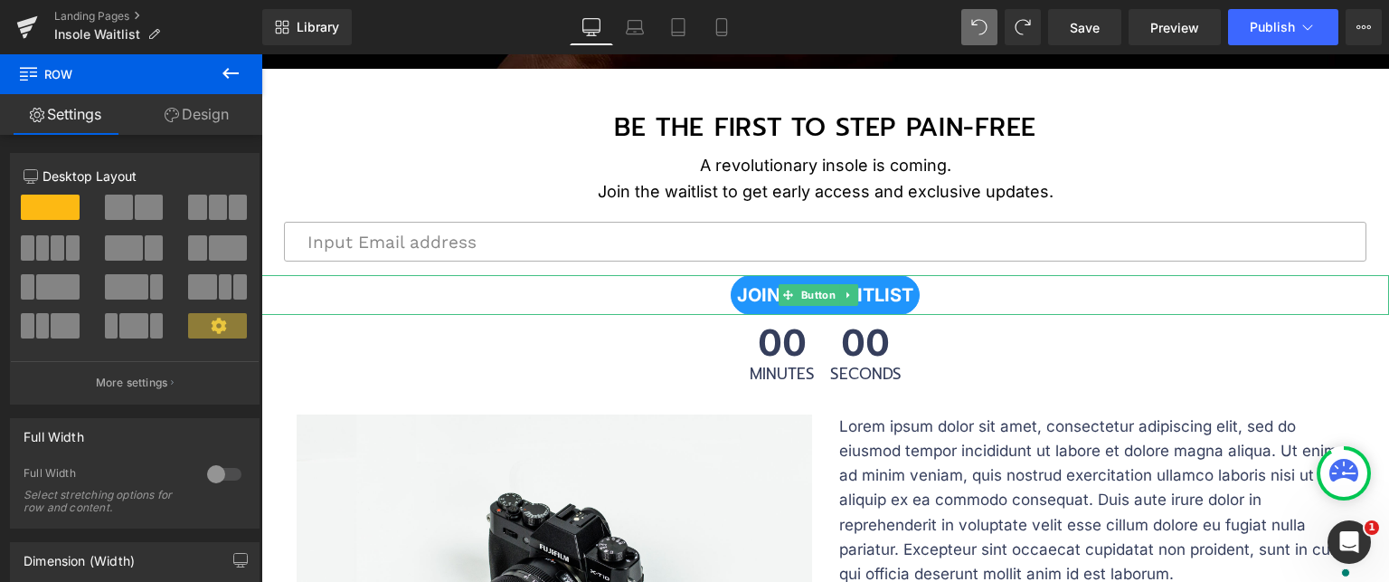
drag, startPoint x: 677, startPoint y: 291, endPoint x: 688, endPoint y: 289, distance: 11.2
click at [677, 291] on div "JOIN THE WAITLIST" at bounding box center [825, 295] width 1128 height 40
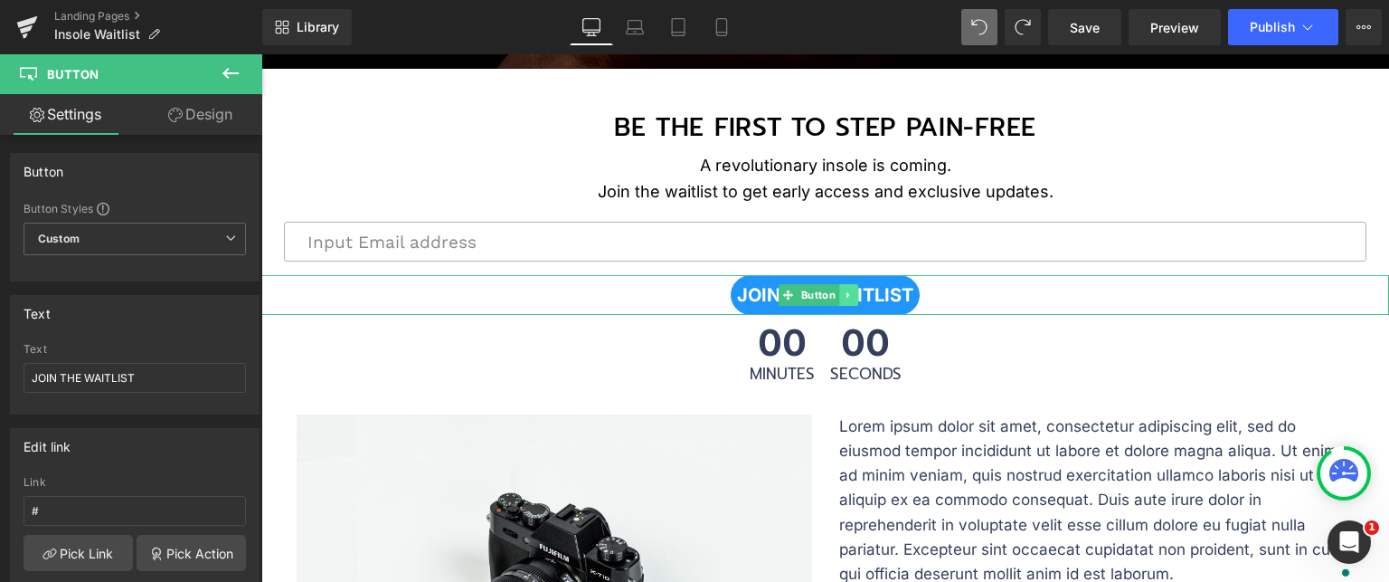
click at [848, 292] on icon at bounding box center [849, 294] width 10 height 11
click at [837, 289] on icon at bounding box center [840, 294] width 10 height 10
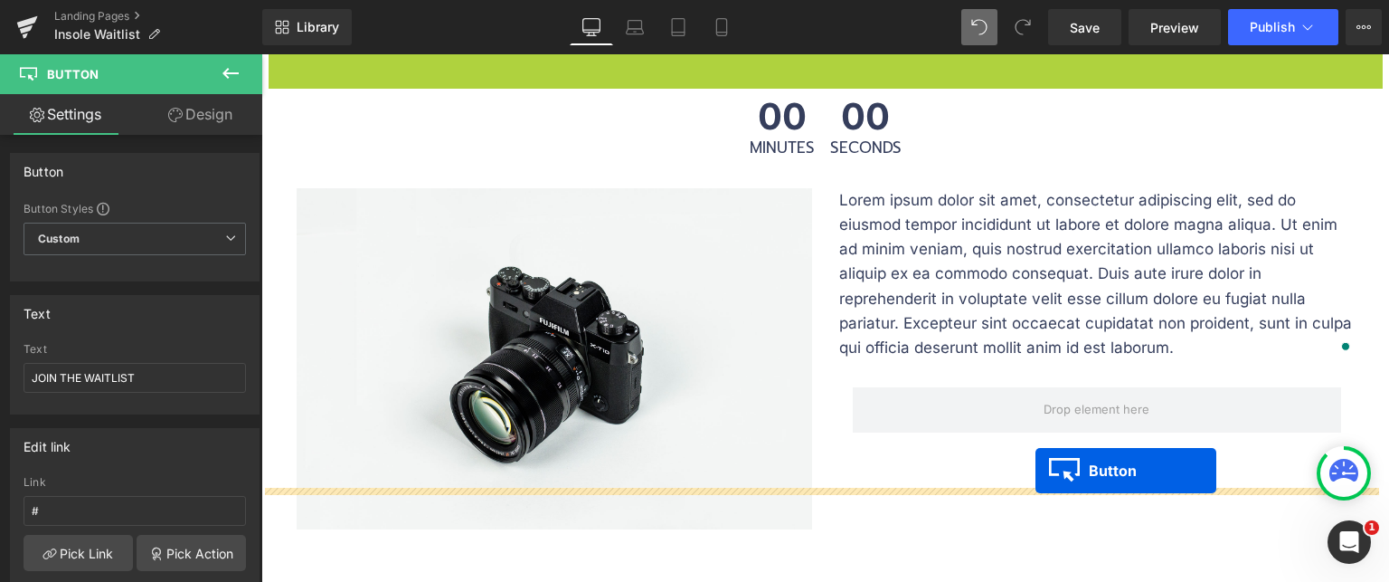
scroll to position [832, 0]
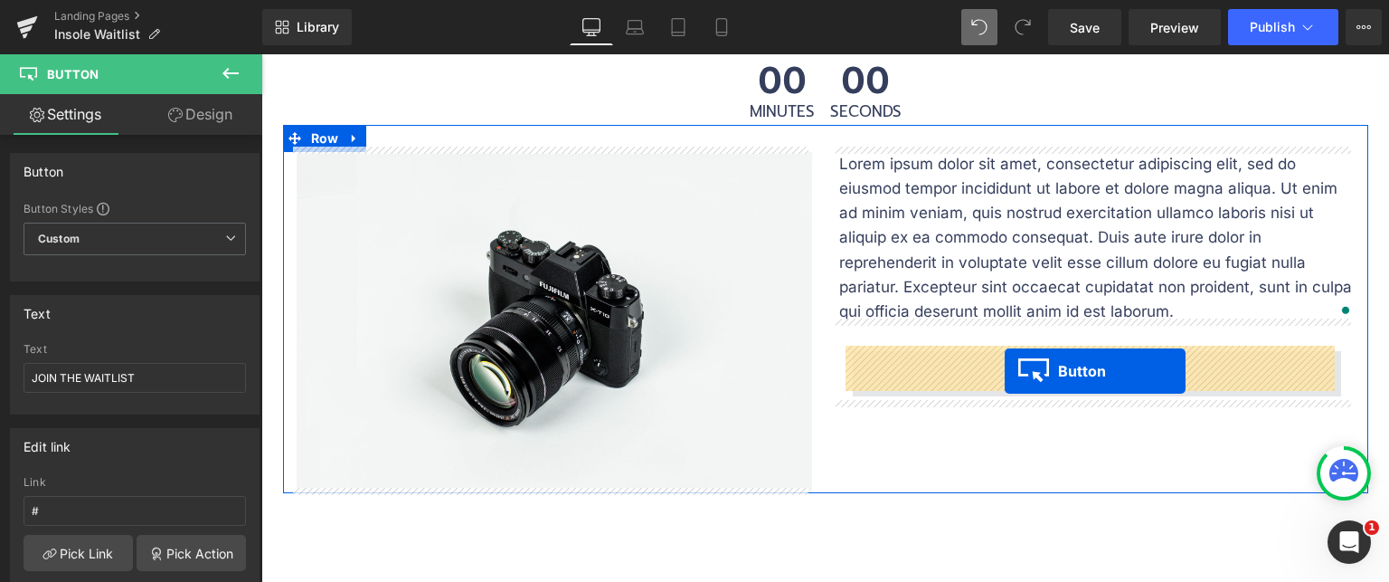
drag, startPoint x: 783, startPoint y: 238, endPoint x: 1005, endPoint y: 371, distance: 258.4
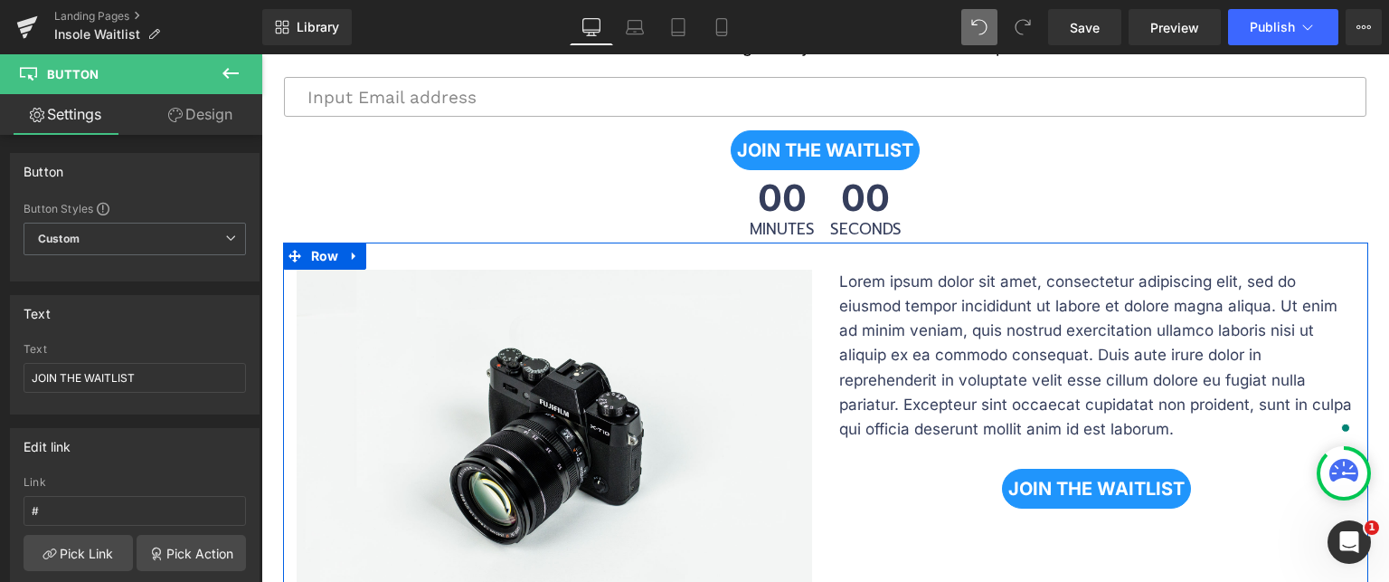
scroll to position [697, 0]
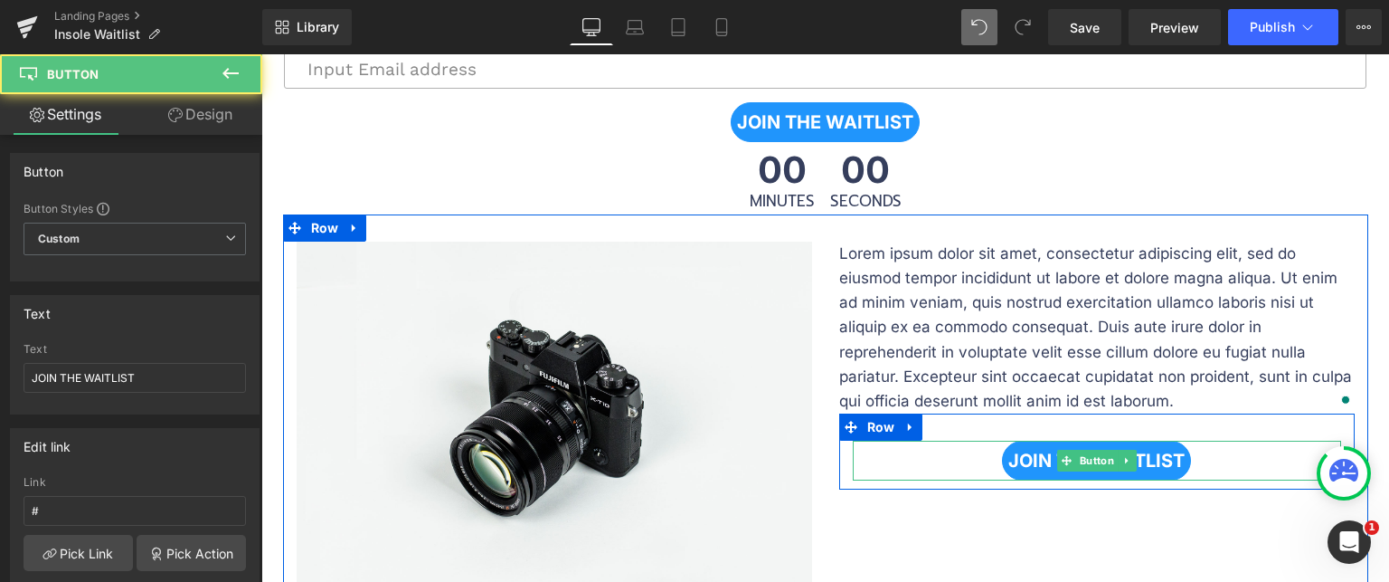
click at [970, 451] on div "JOIN THE WAITLIST" at bounding box center [1097, 460] width 488 height 40
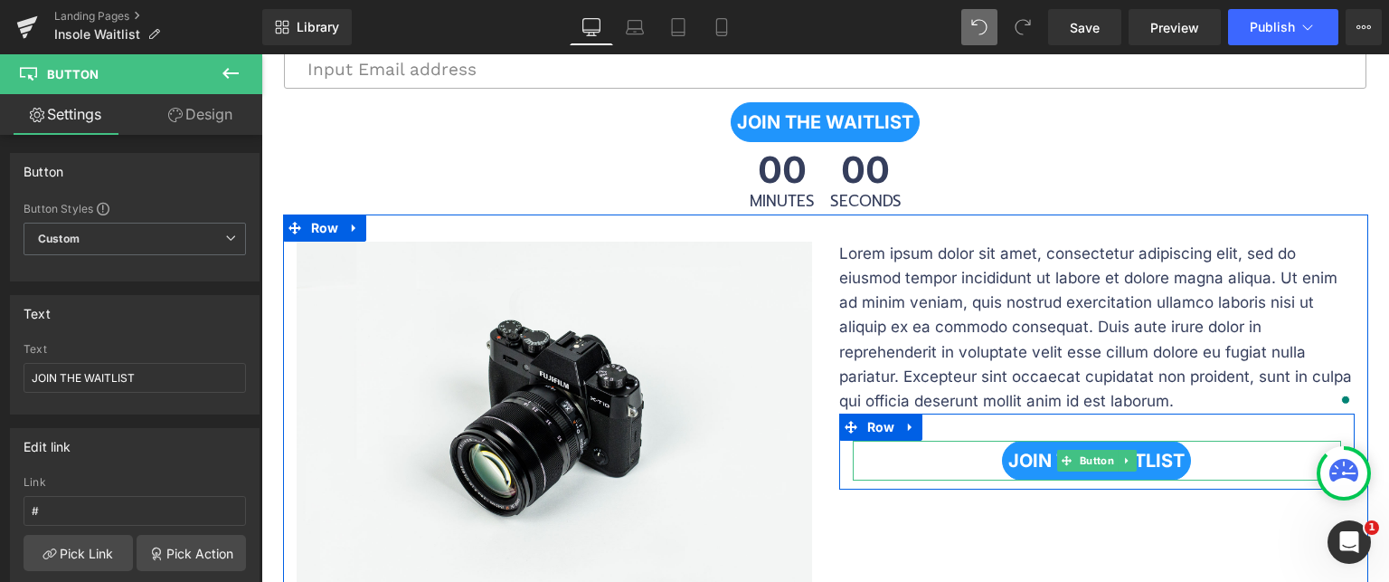
click at [924, 467] on div "JOIN THE WAITLIST" at bounding box center [1097, 460] width 488 height 40
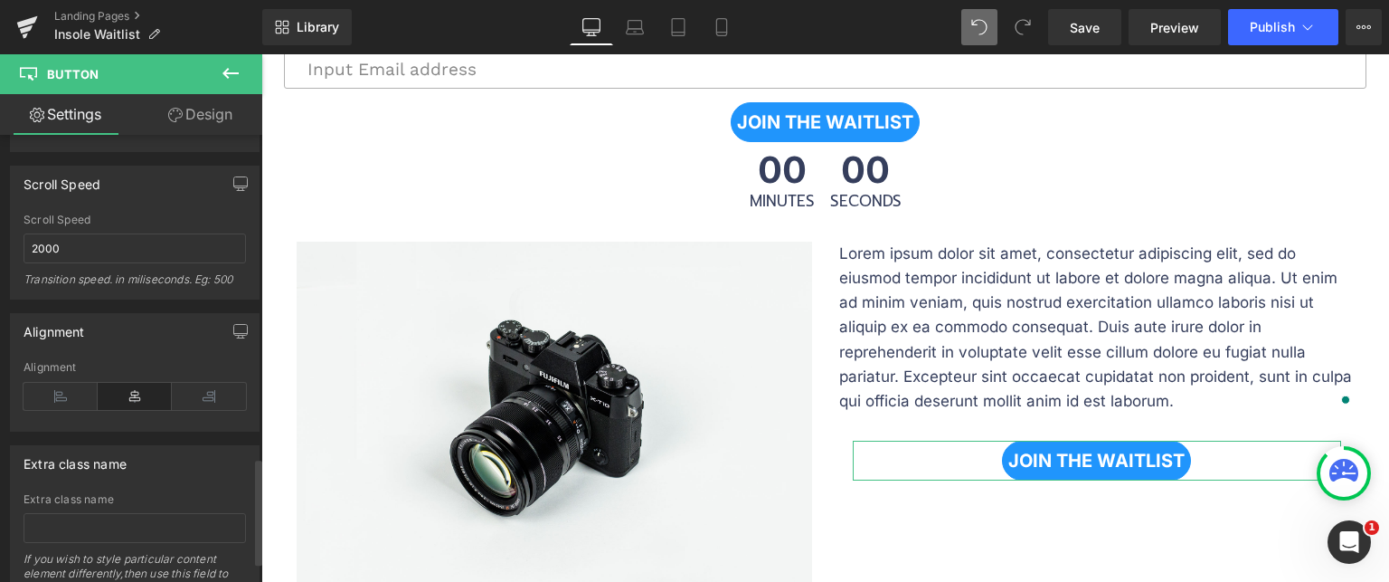
scroll to position [1357, 0]
click at [58, 381] on icon at bounding box center [61, 392] width 74 height 27
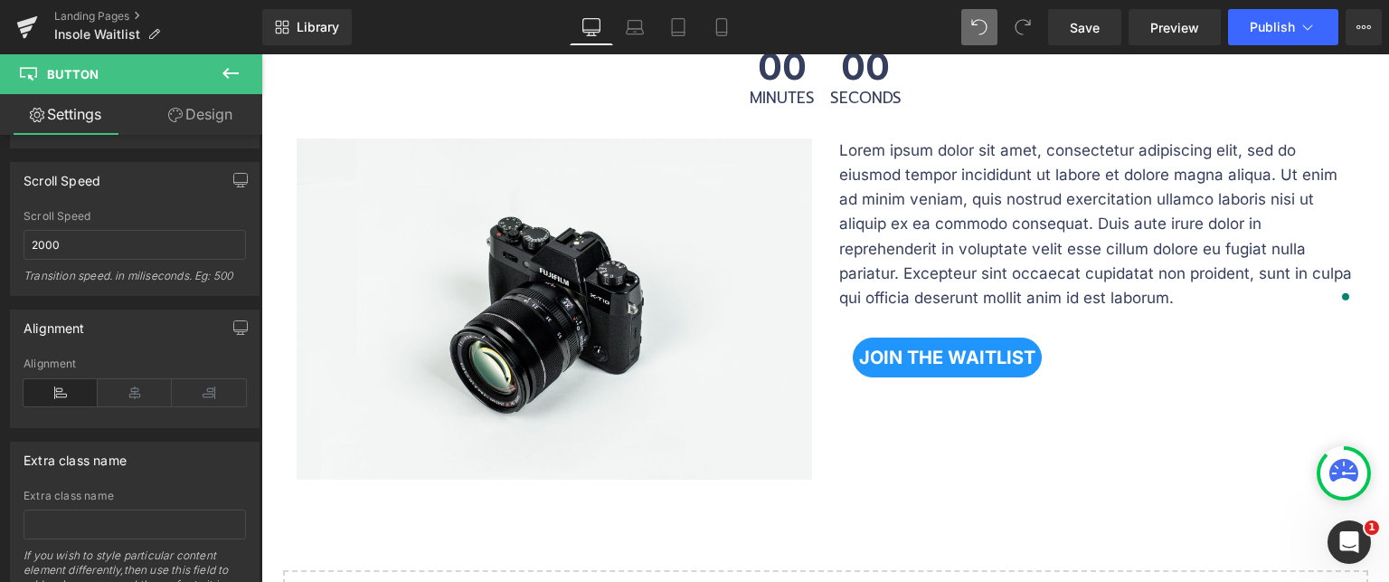
scroll to position [878, 0]
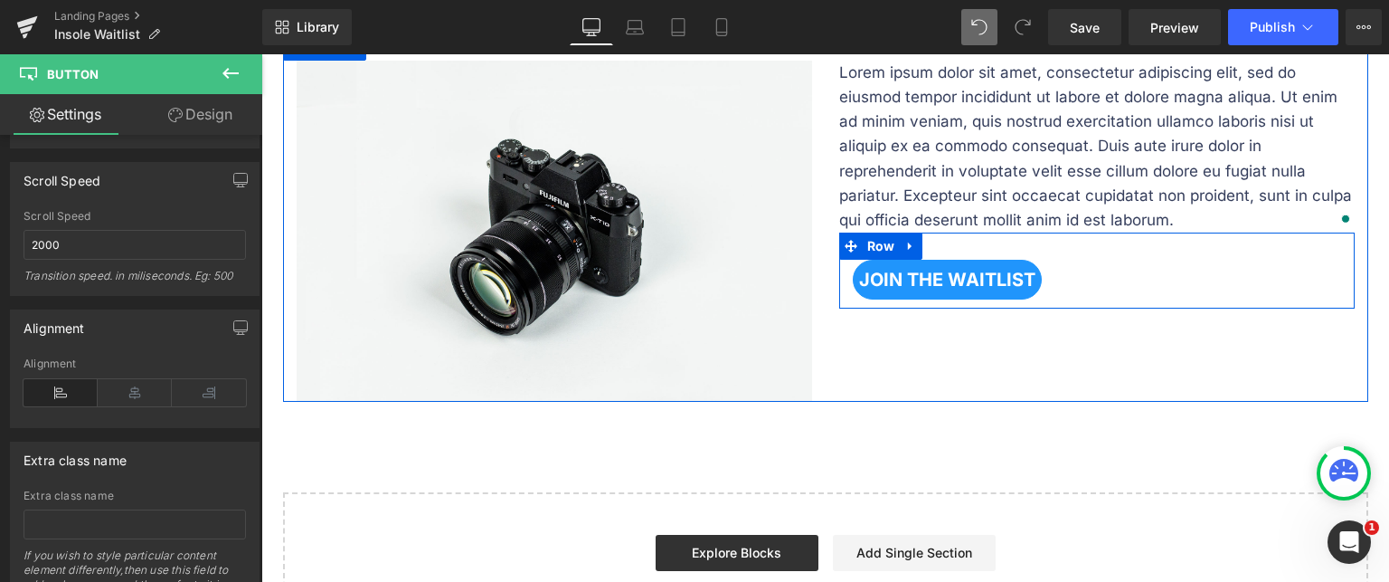
click at [839, 277] on div "JOIN THE WAITLIST Button" at bounding box center [1097, 280] width 516 height 40
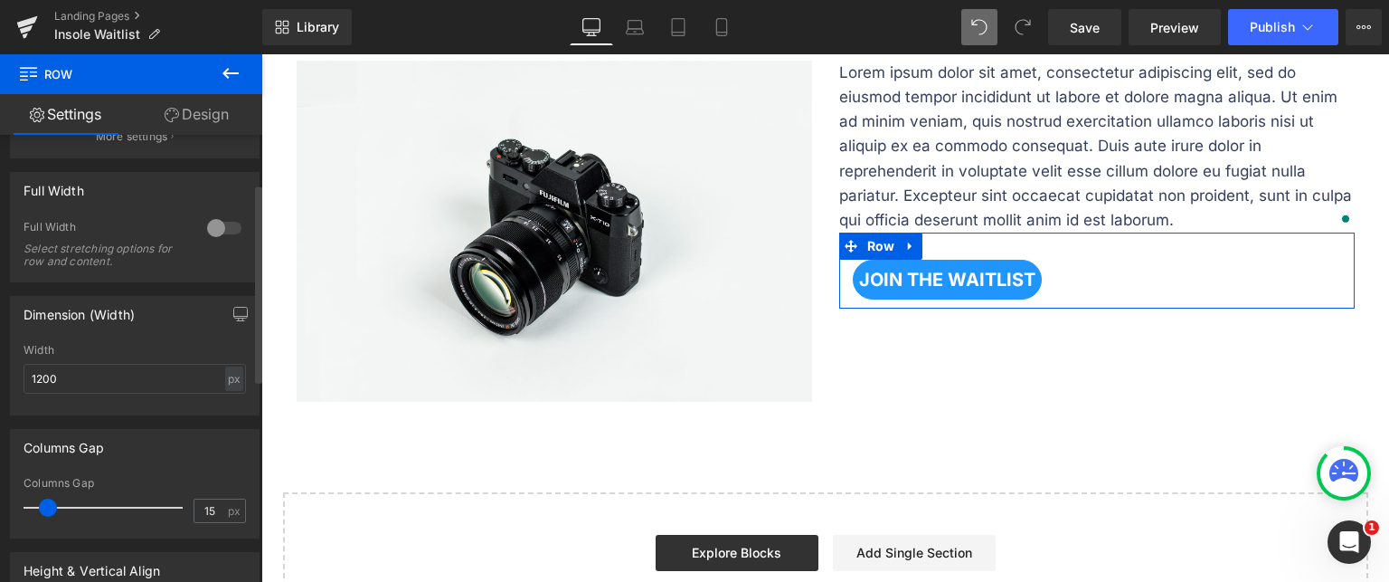
scroll to position [271, 0]
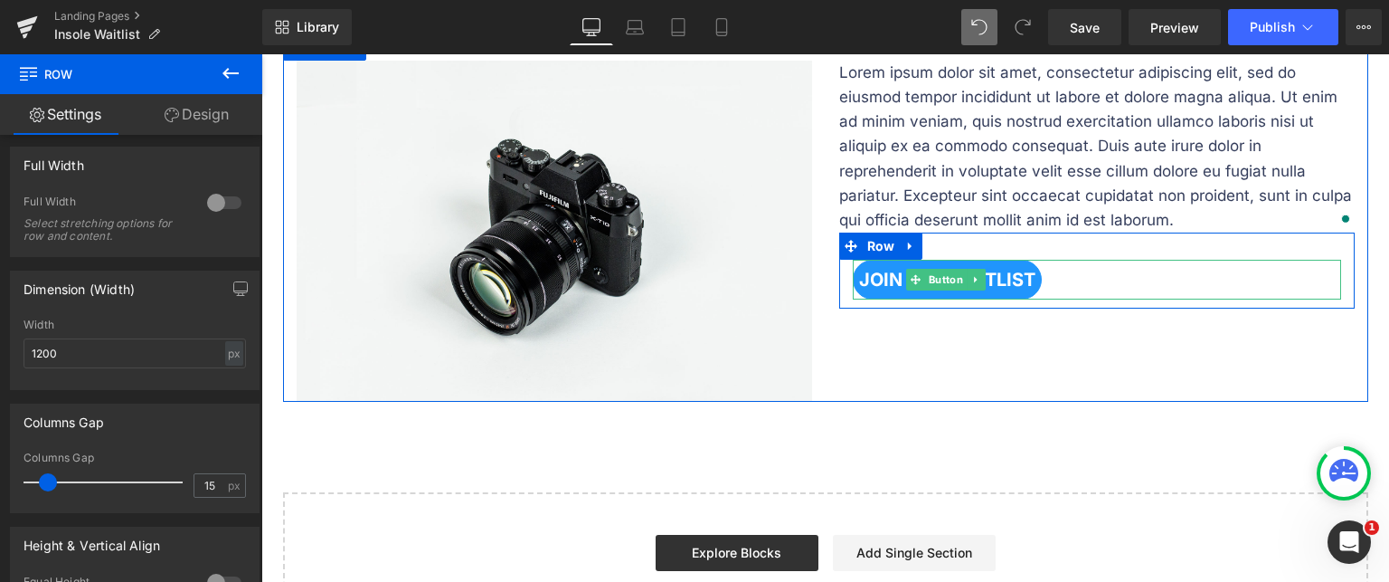
click at [1058, 275] on div "JOIN THE WAITLIST" at bounding box center [1097, 280] width 488 height 40
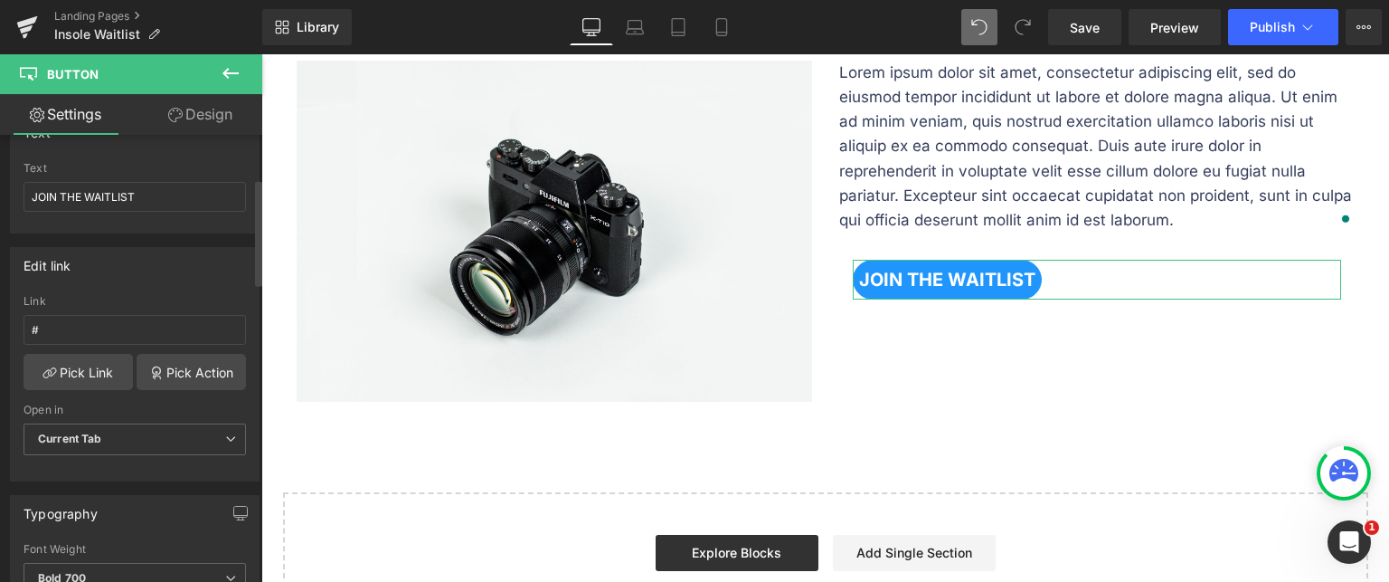
scroll to position [0, 0]
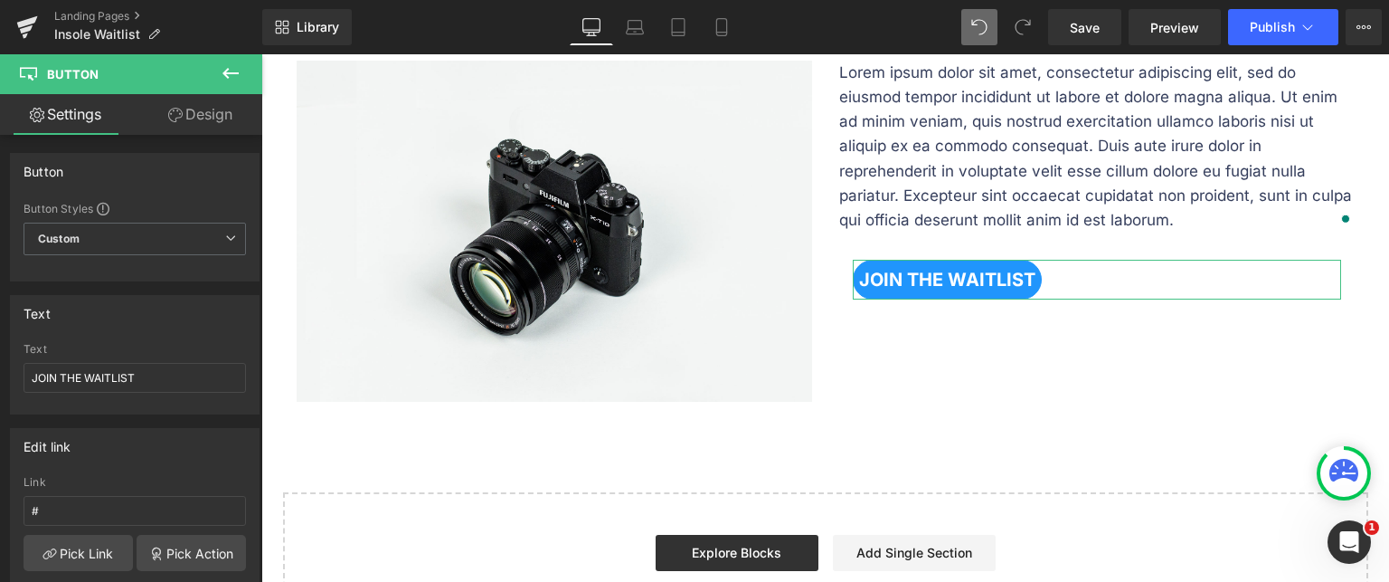
drag, startPoint x: 204, startPoint y: 118, endPoint x: 88, endPoint y: 244, distance: 171.5
click at [204, 118] on link "Design" at bounding box center [200, 114] width 131 height 41
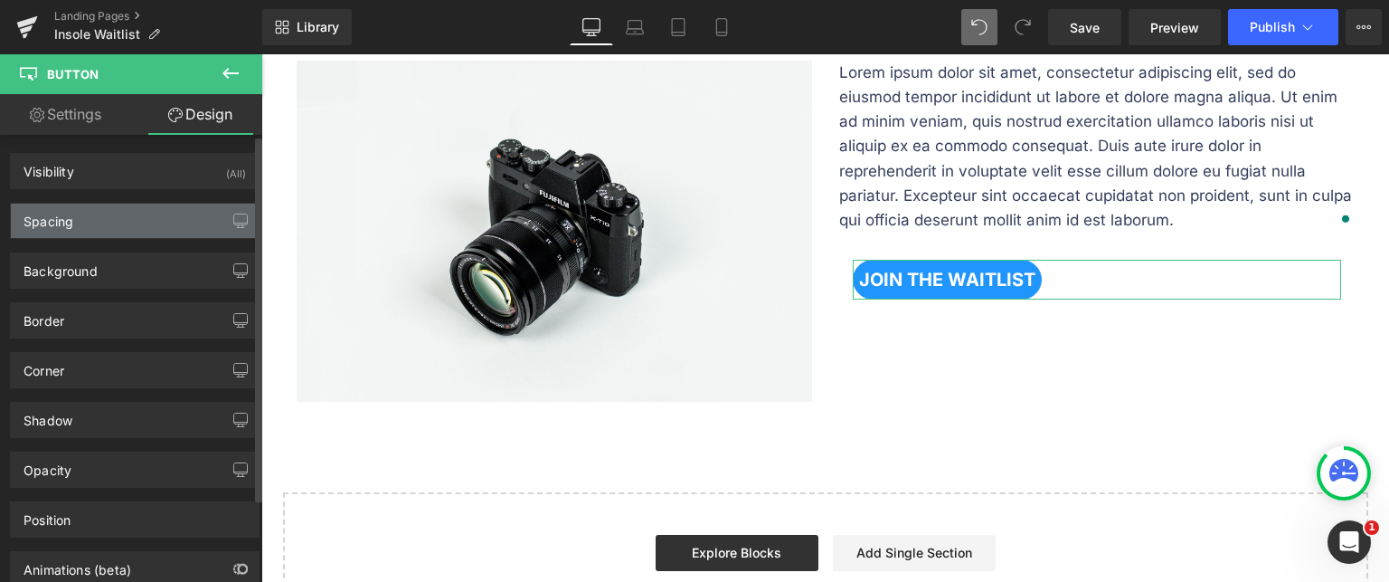
type input "0"
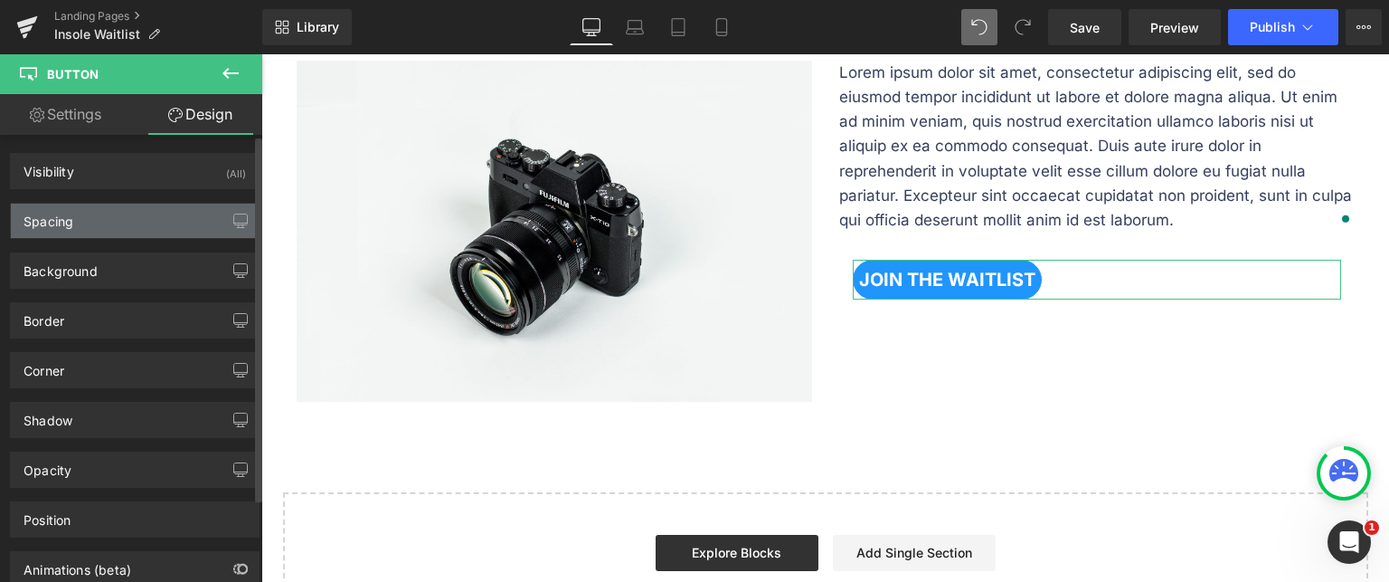
type input "6"
type input "0"
type input "6"
click at [90, 230] on div "Spacing" at bounding box center [135, 220] width 248 height 34
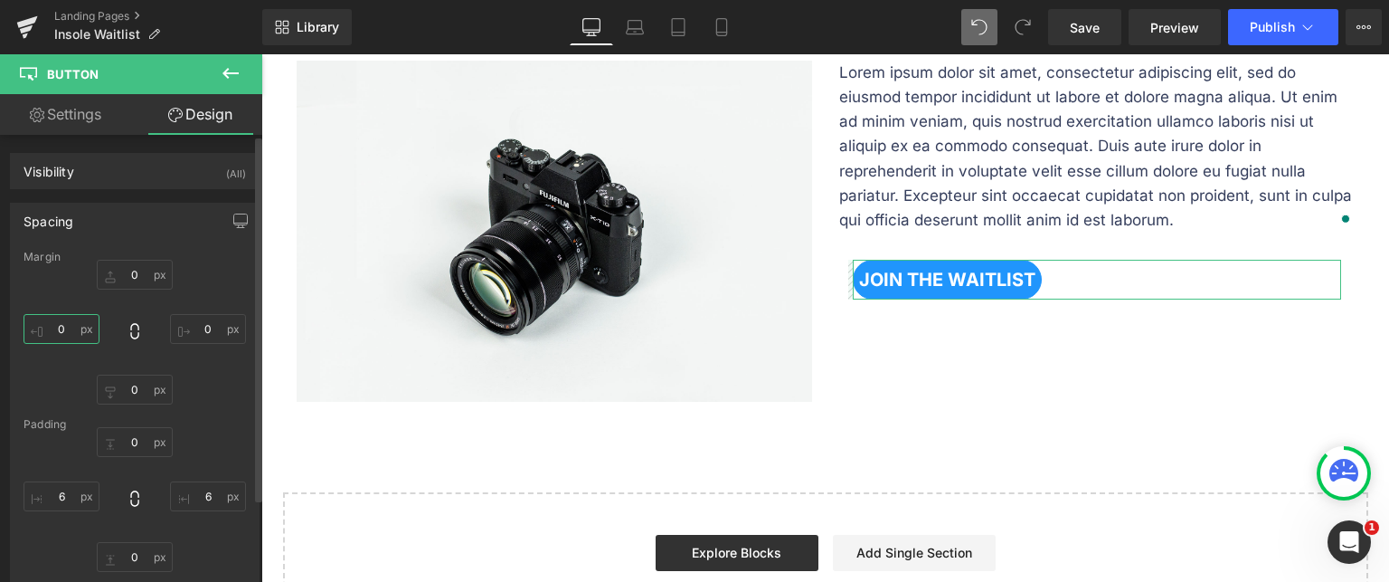
click at [70, 328] on input "0" at bounding box center [62, 329] width 76 height 30
type input "-15"
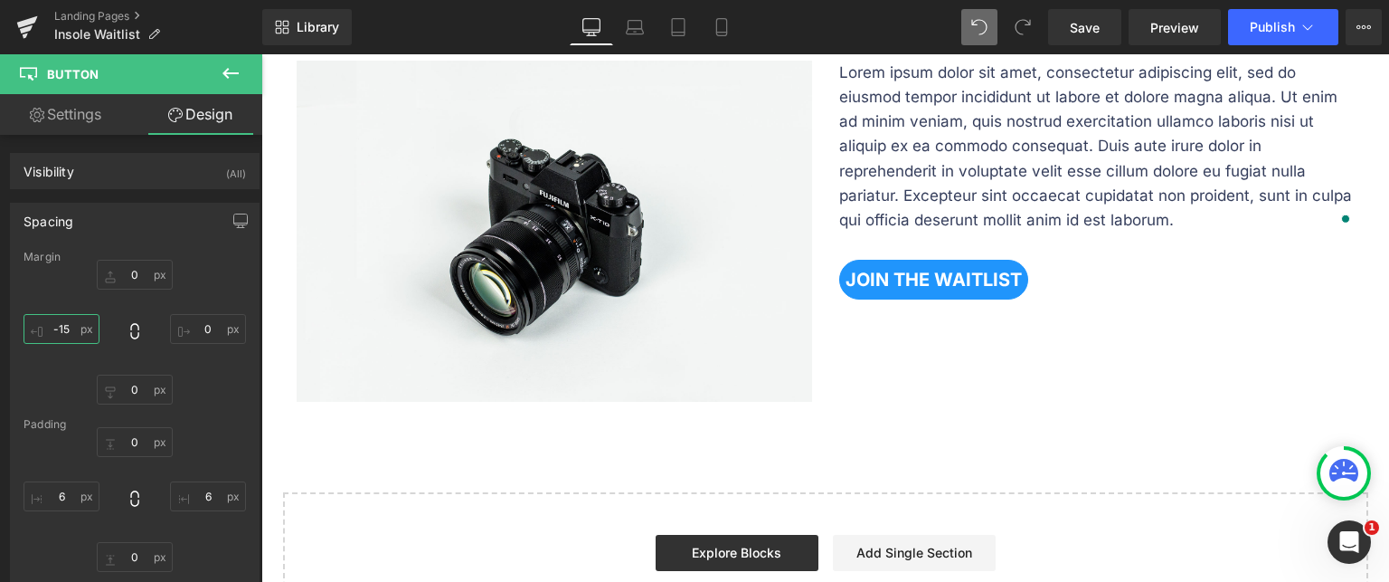
scroll to position [697, 0]
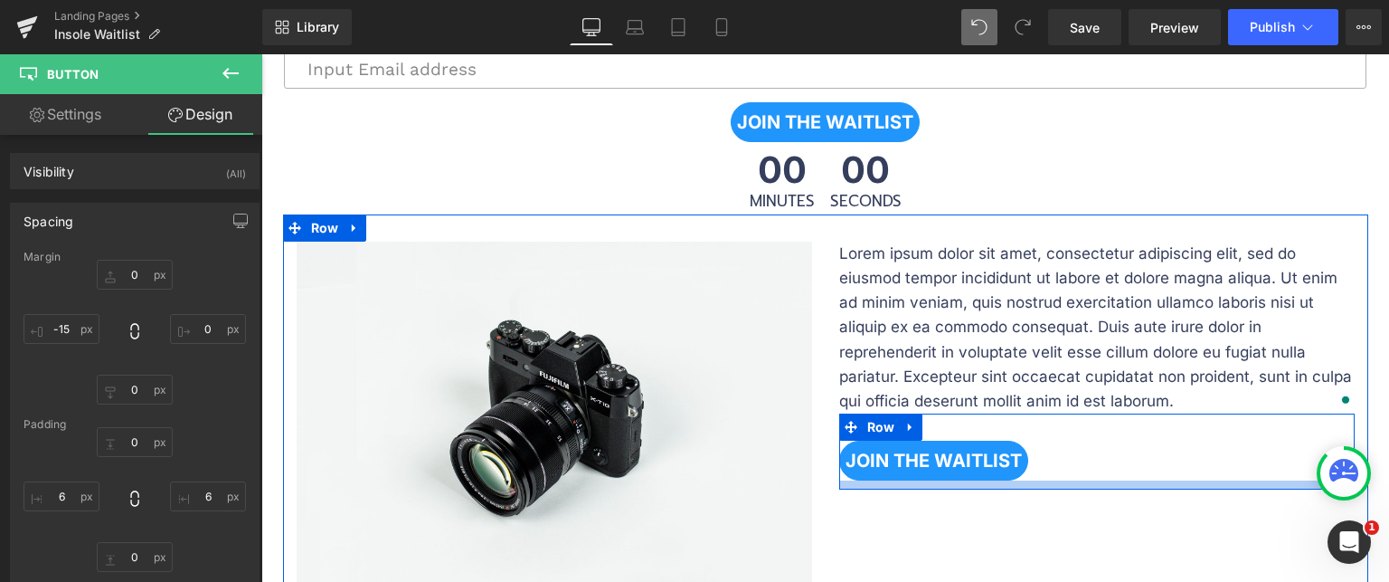
click at [1116, 480] on div at bounding box center [1097, 484] width 516 height 9
